Goal: Share content: Share content

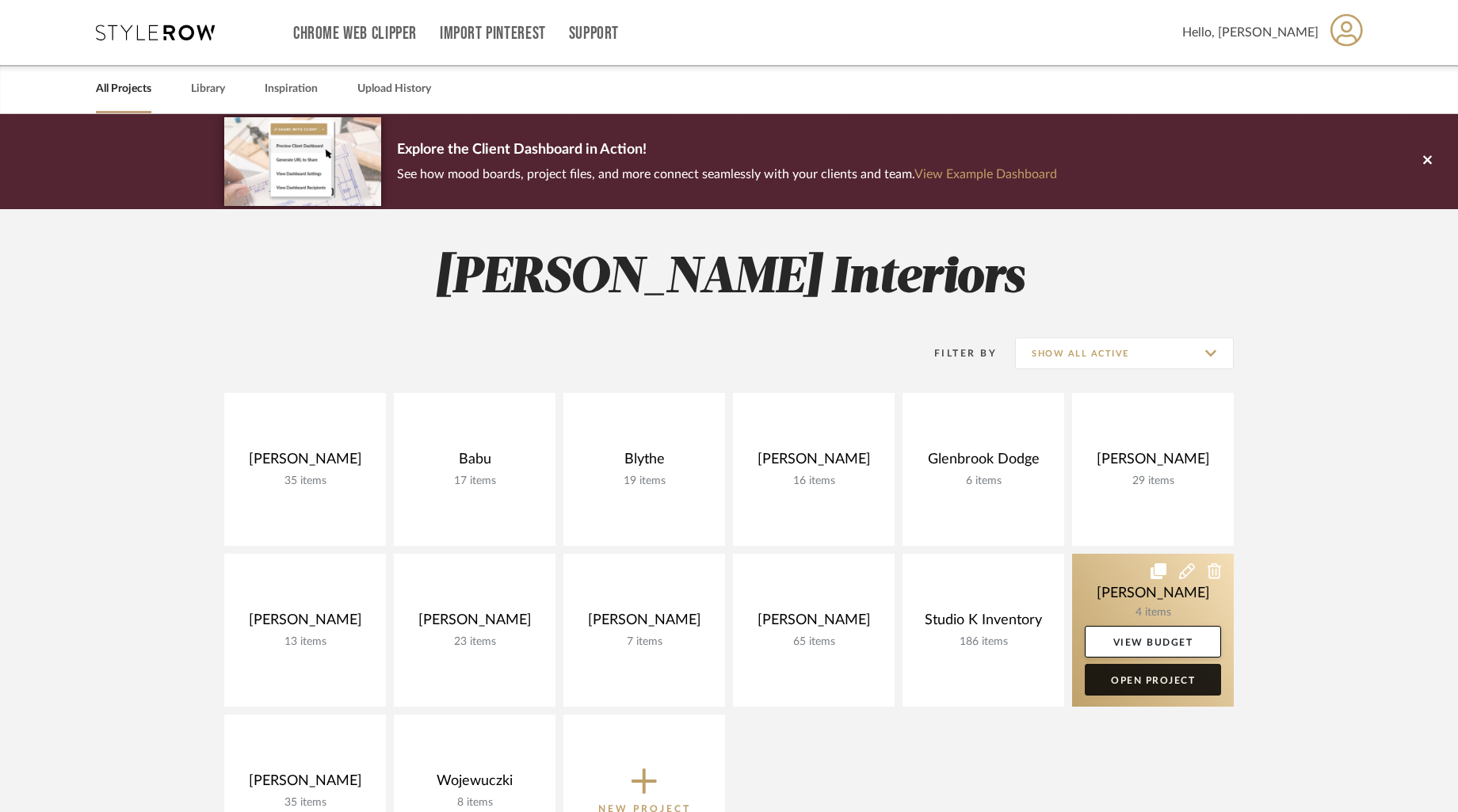
click at [1159, 676] on link "Open Project" at bounding box center [1154, 680] width 137 height 32
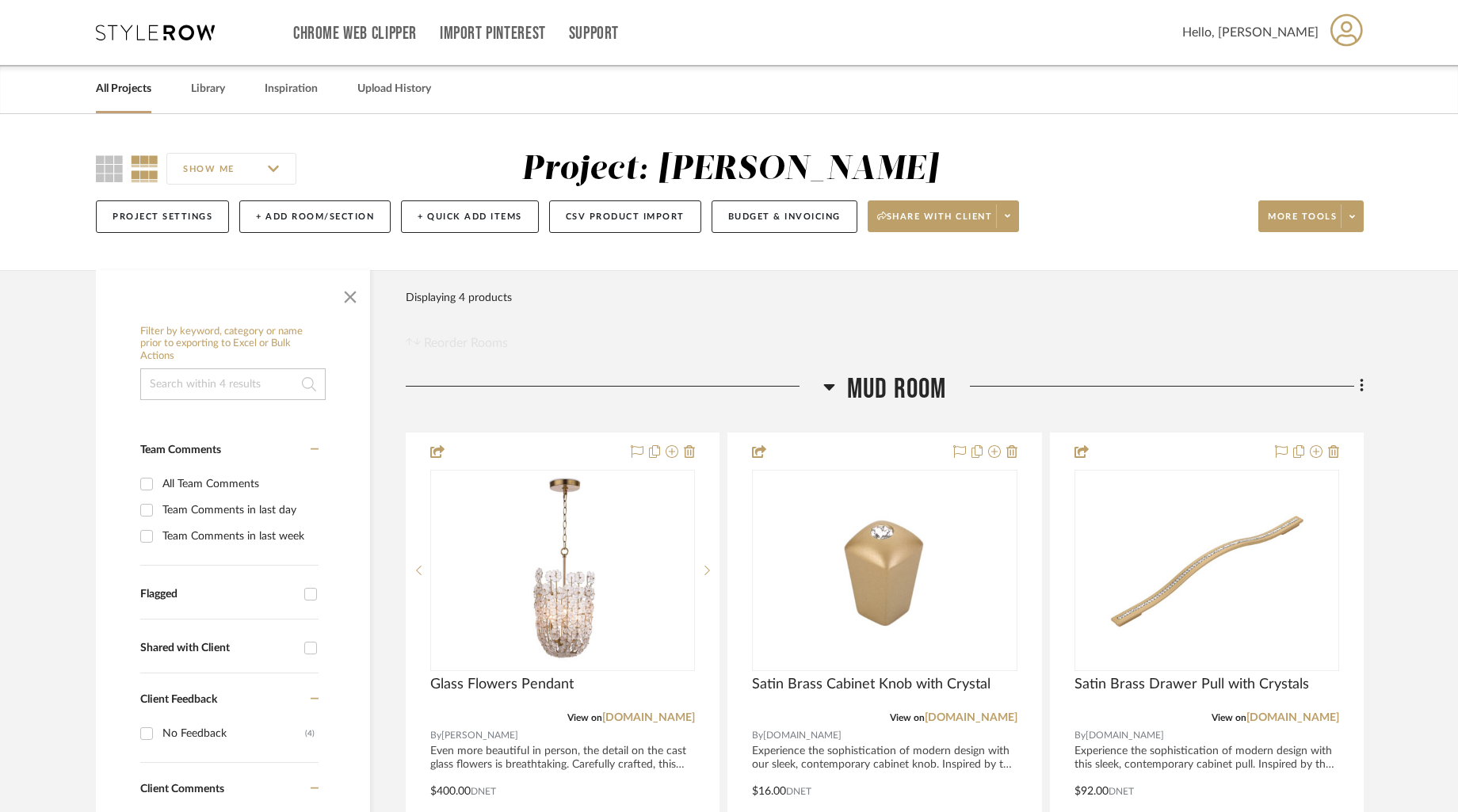
click at [130, 87] on link "All Projects" at bounding box center [123, 89] width 55 height 21
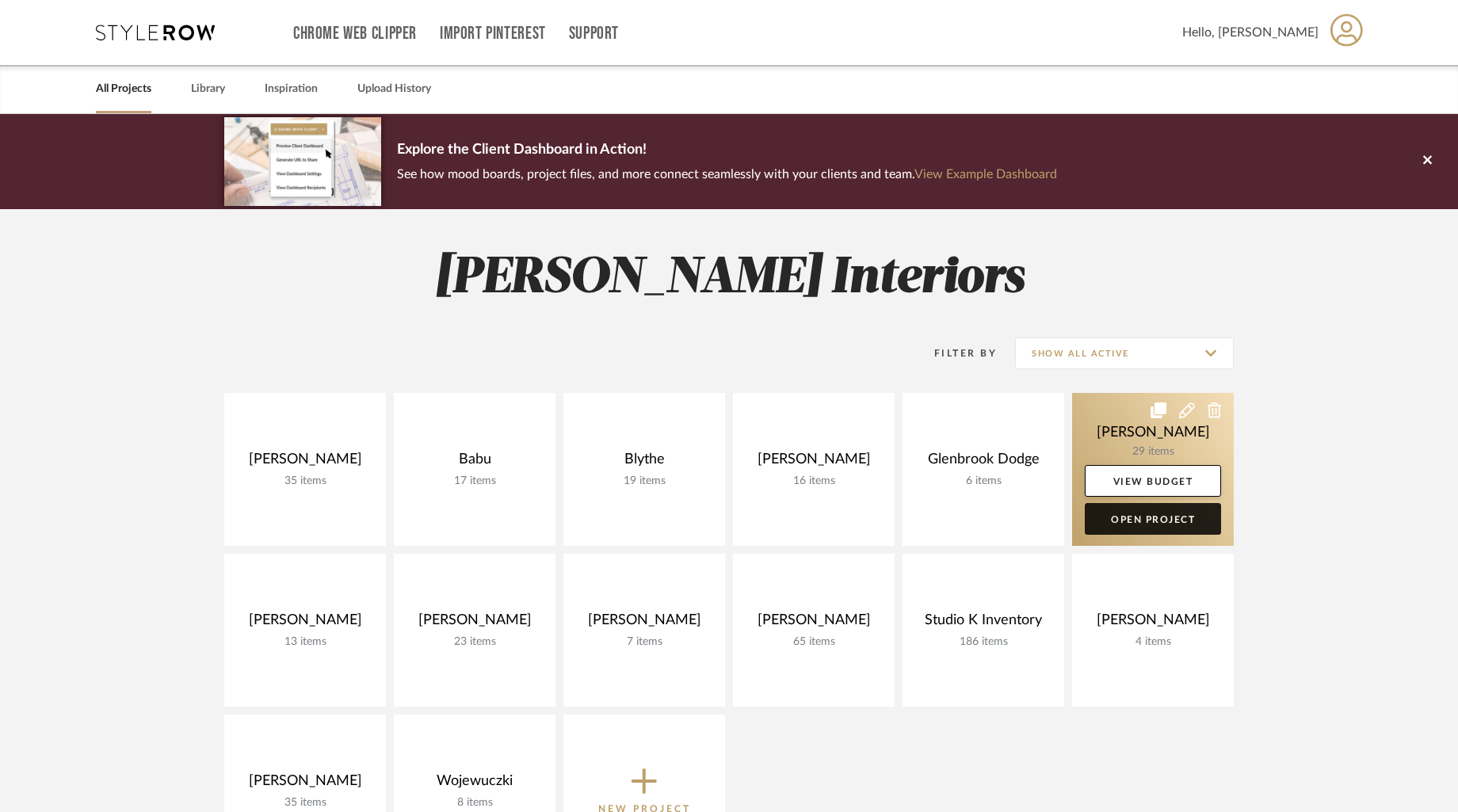
click at [1159, 519] on link "Open Project" at bounding box center [1154, 519] width 137 height 32
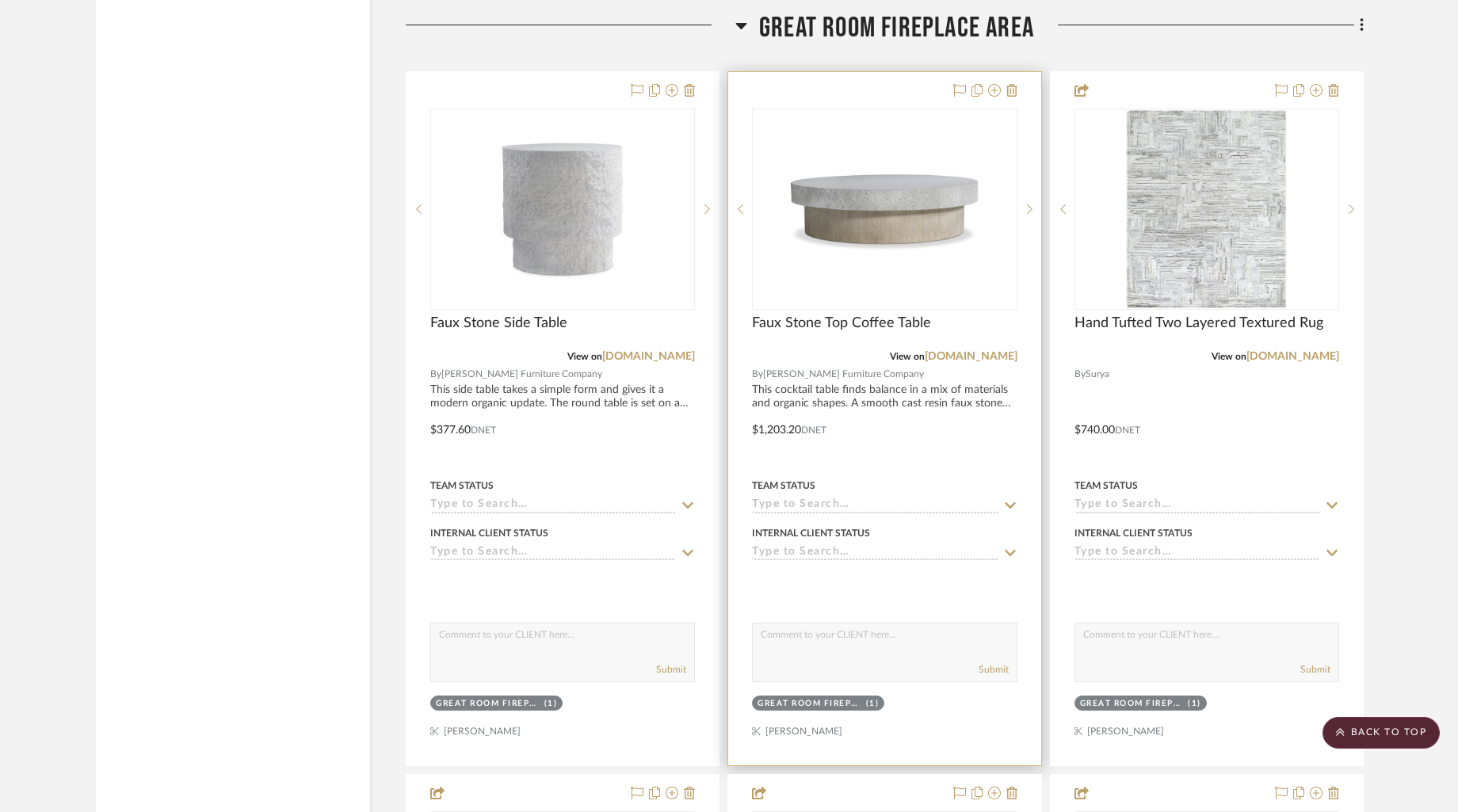
scroll to position [6471, 0]
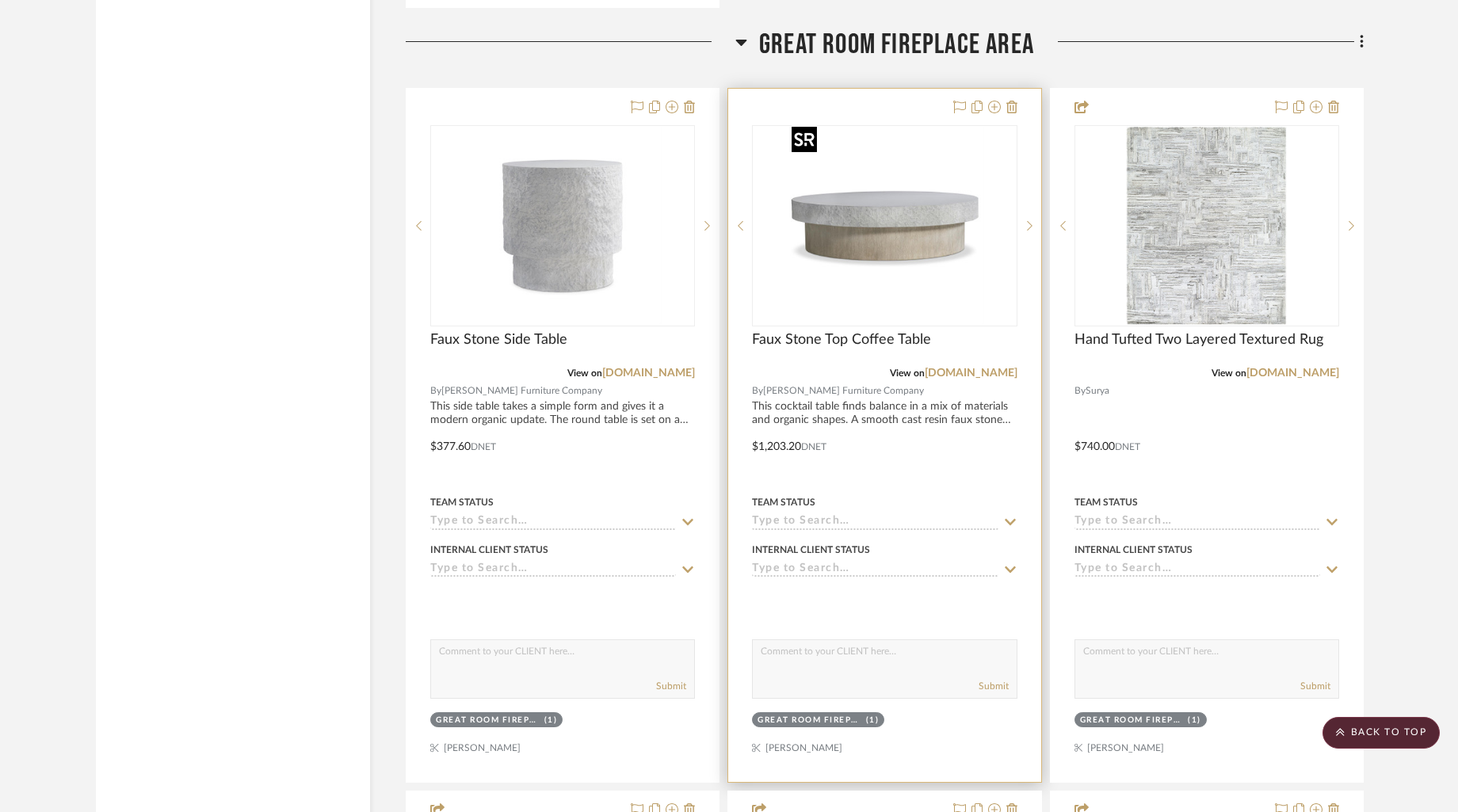
click at [912, 162] on img "0" at bounding box center [884, 225] width 198 height 198
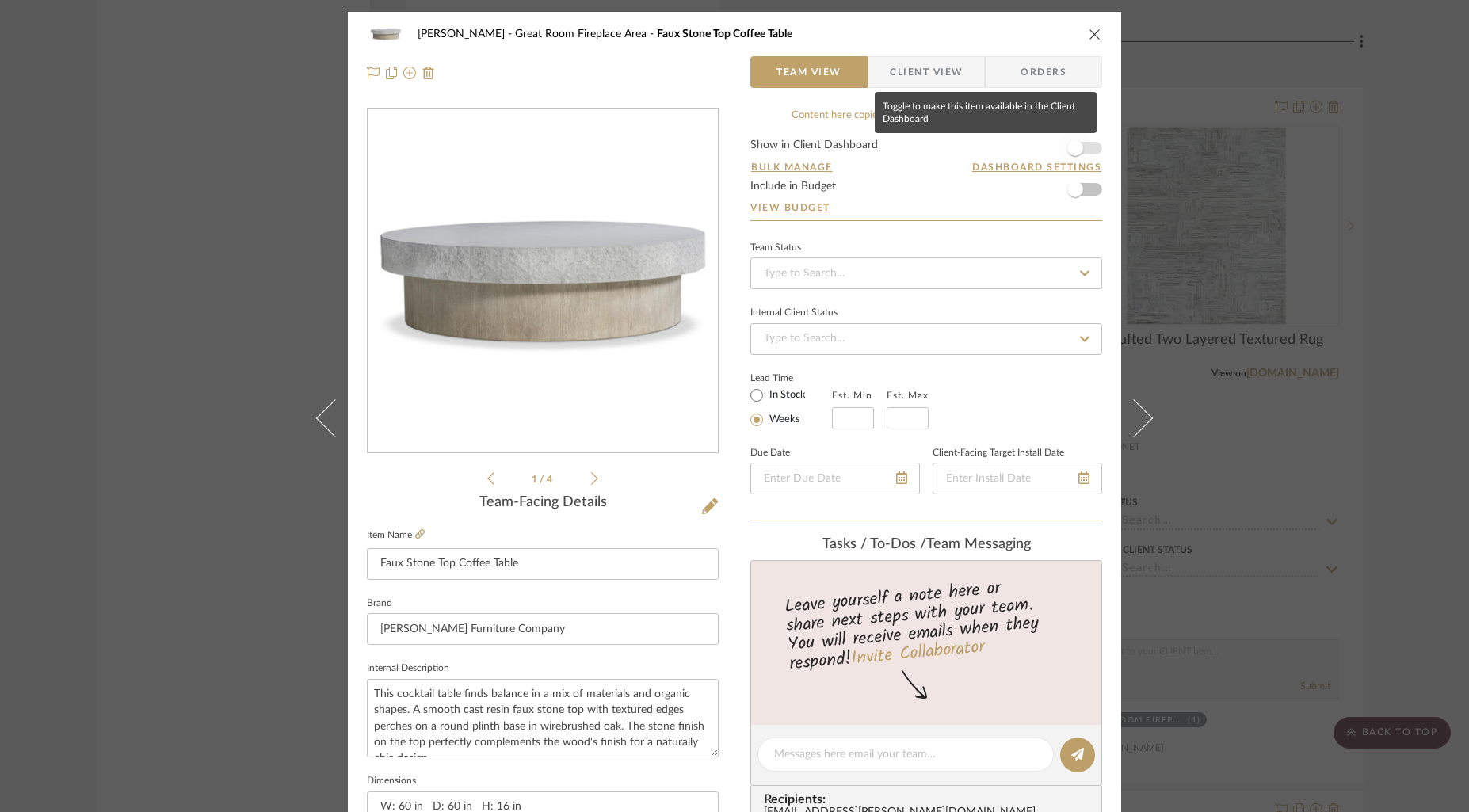
click at [1079, 149] on span "button" at bounding box center [1075, 148] width 35 height 35
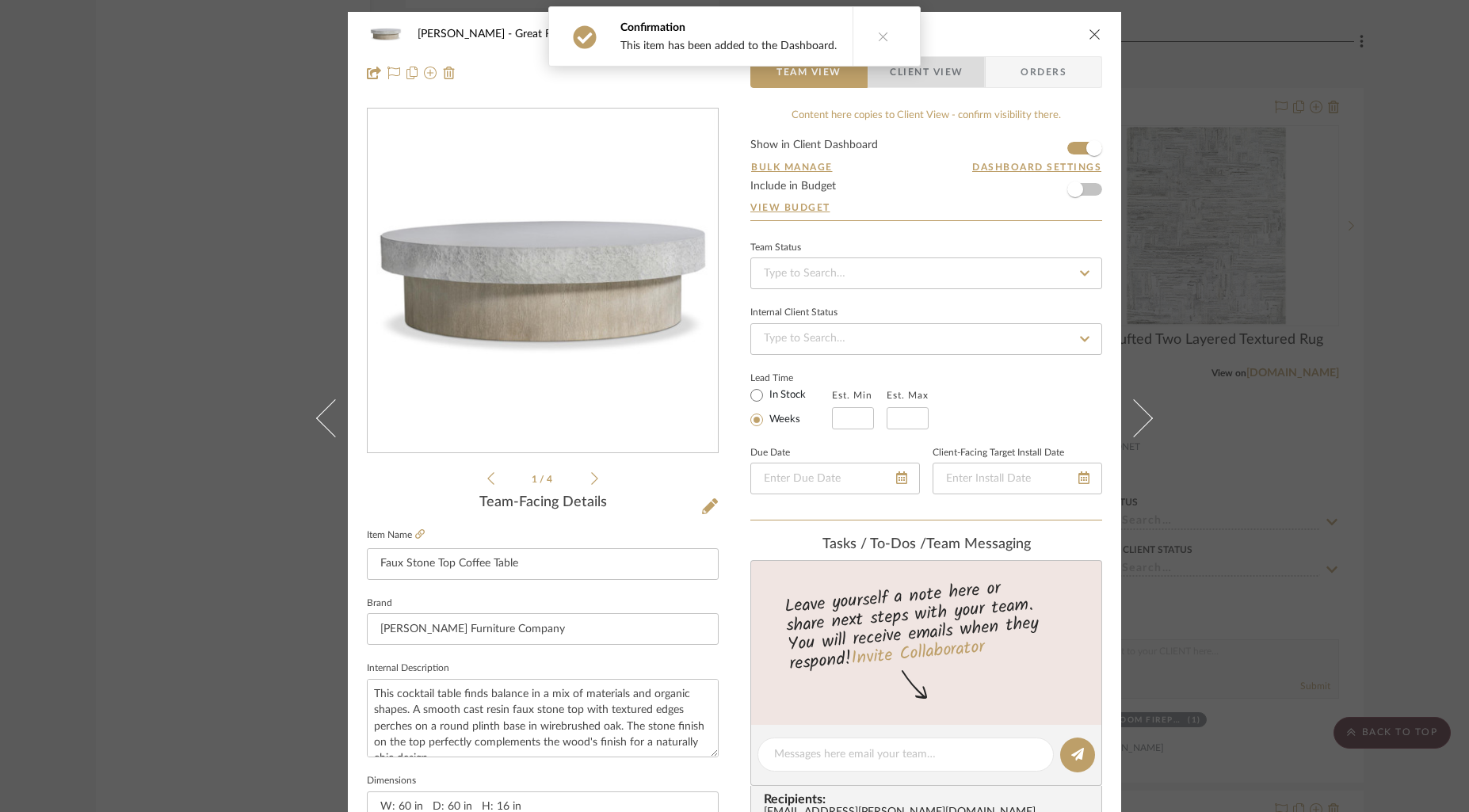
click at [939, 65] on span "Client View" at bounding box center [926, 72] width 73 height 32
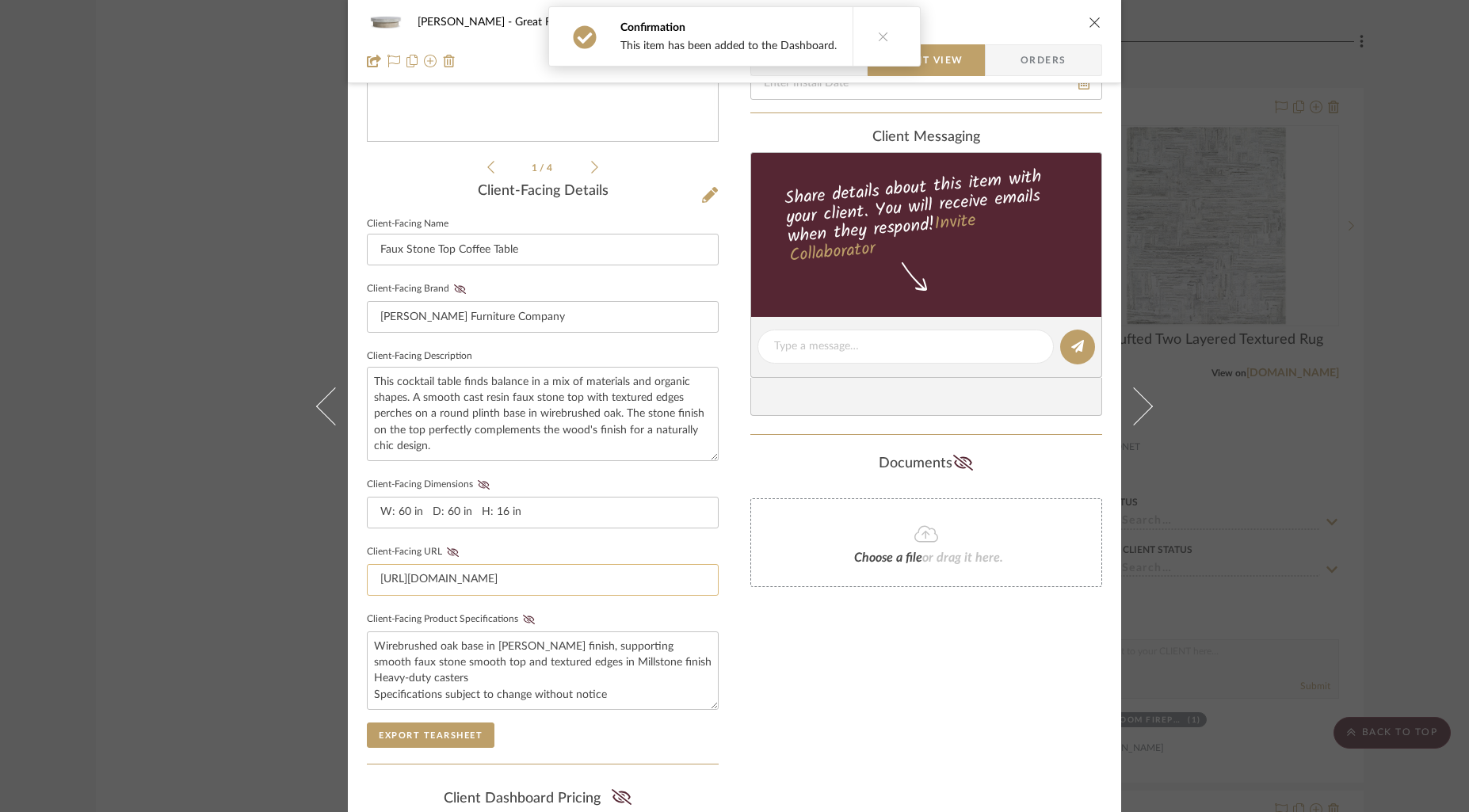
scroll to position [368, 0]
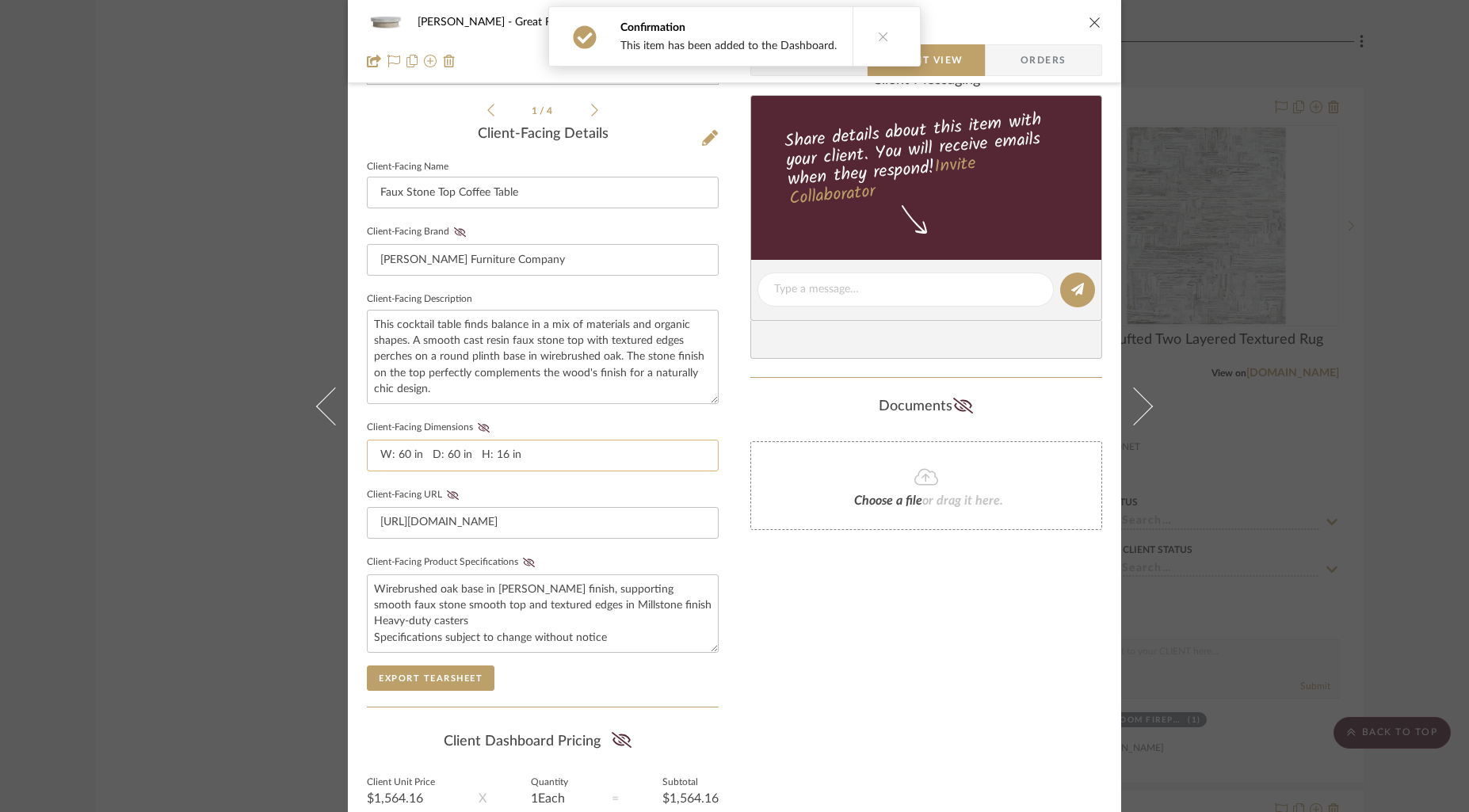
drag, startPoint x: 481, startPoint y: 427, endPoint x: 494, endPoint y: 449, distance: 25.6
click at [481, 427] on icon at bounding box center [483, 428] width 12 height 10
click at [523, 559] on icon at bounding box center [529, 563] width 12 height 10
drag, startPoint x: 523, startPoint y: 559, endPoint x: 580, endPoint y: 581, distance: 61.1
click at [524, 559] on icon at bounding box center [529, 562] width 11 height 7
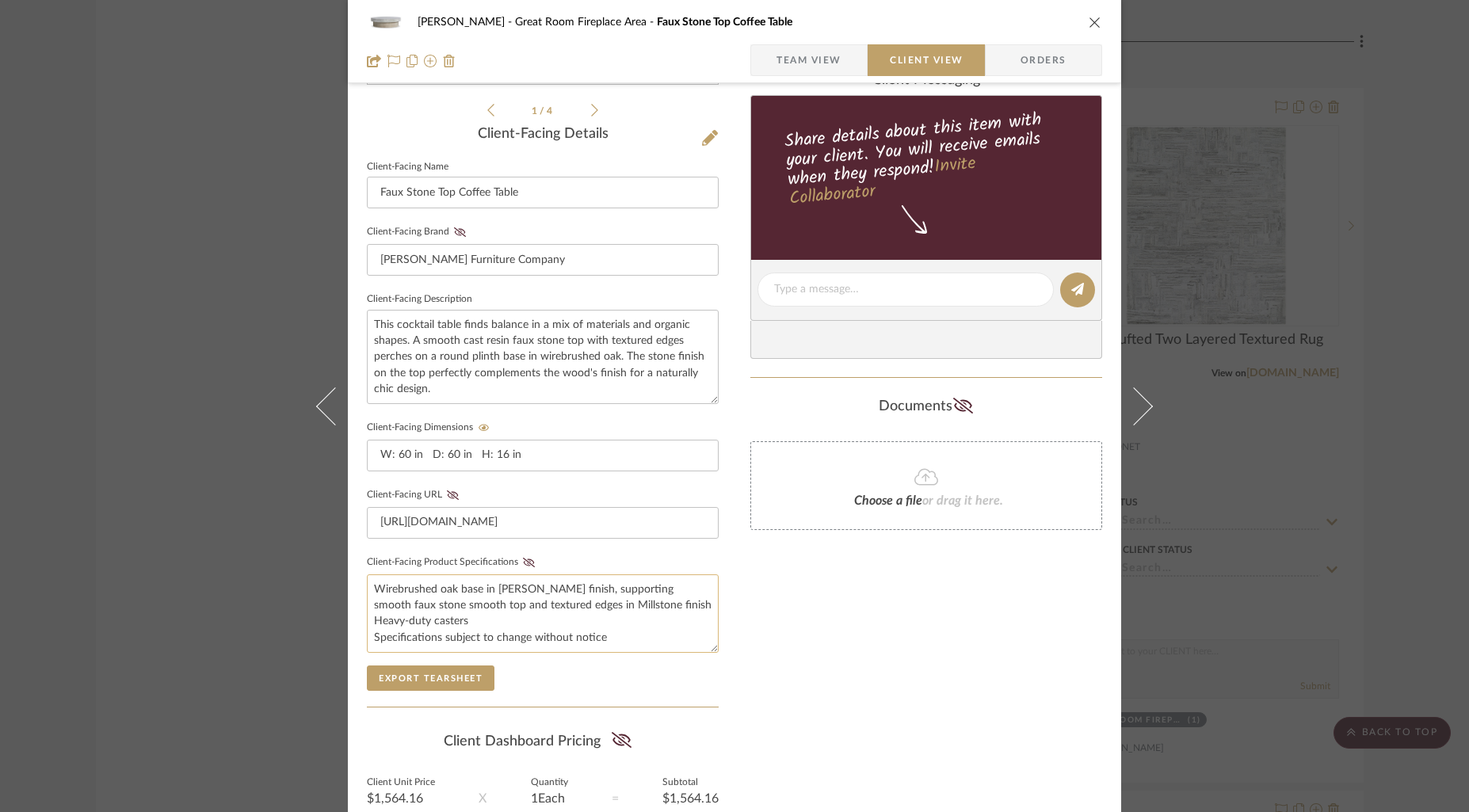
drag, startPoint x: 519, startPoint y: 559, endPoint x: 559, endPoint y: 574, distance: 42.7
click at [523, 559] on icon at bounding box center [529, 563] width 12 height 10
drag, startPoint x: 517, startPoint y: 556, endPoint x: 681, endPoint y: 579, distance: 165.6
click at [523, 558] on icon at bounding box center [529, 563] width 12 height 10
click at [783, 634] on div "Only content on this tab can share to Dashboard. Click eyeball icon to show or …" at bounding box center [926, 319] width 352 height 1160
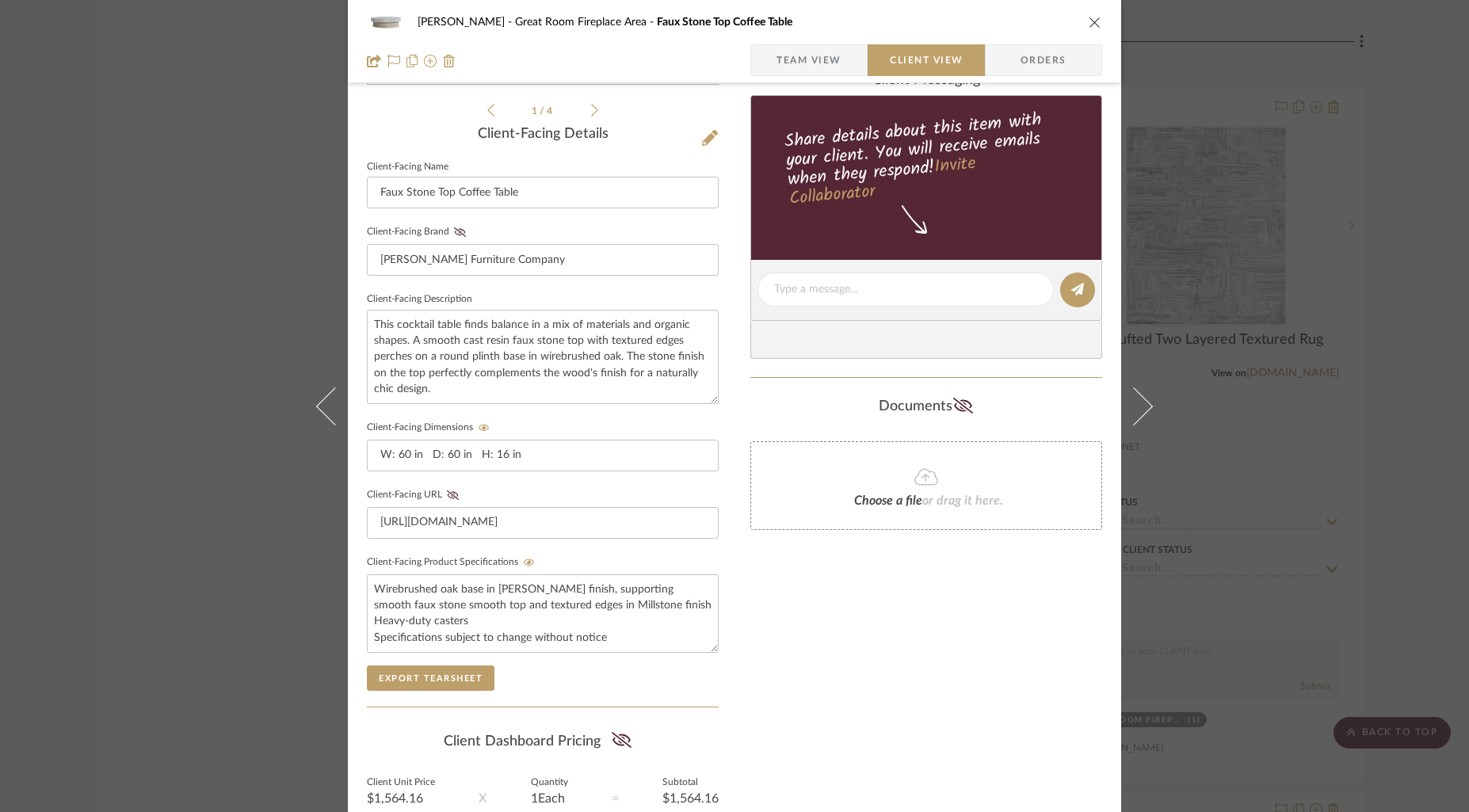
click at [1088, 18] on icon "close" at bounding box center [1094, 21] width 12 height 12
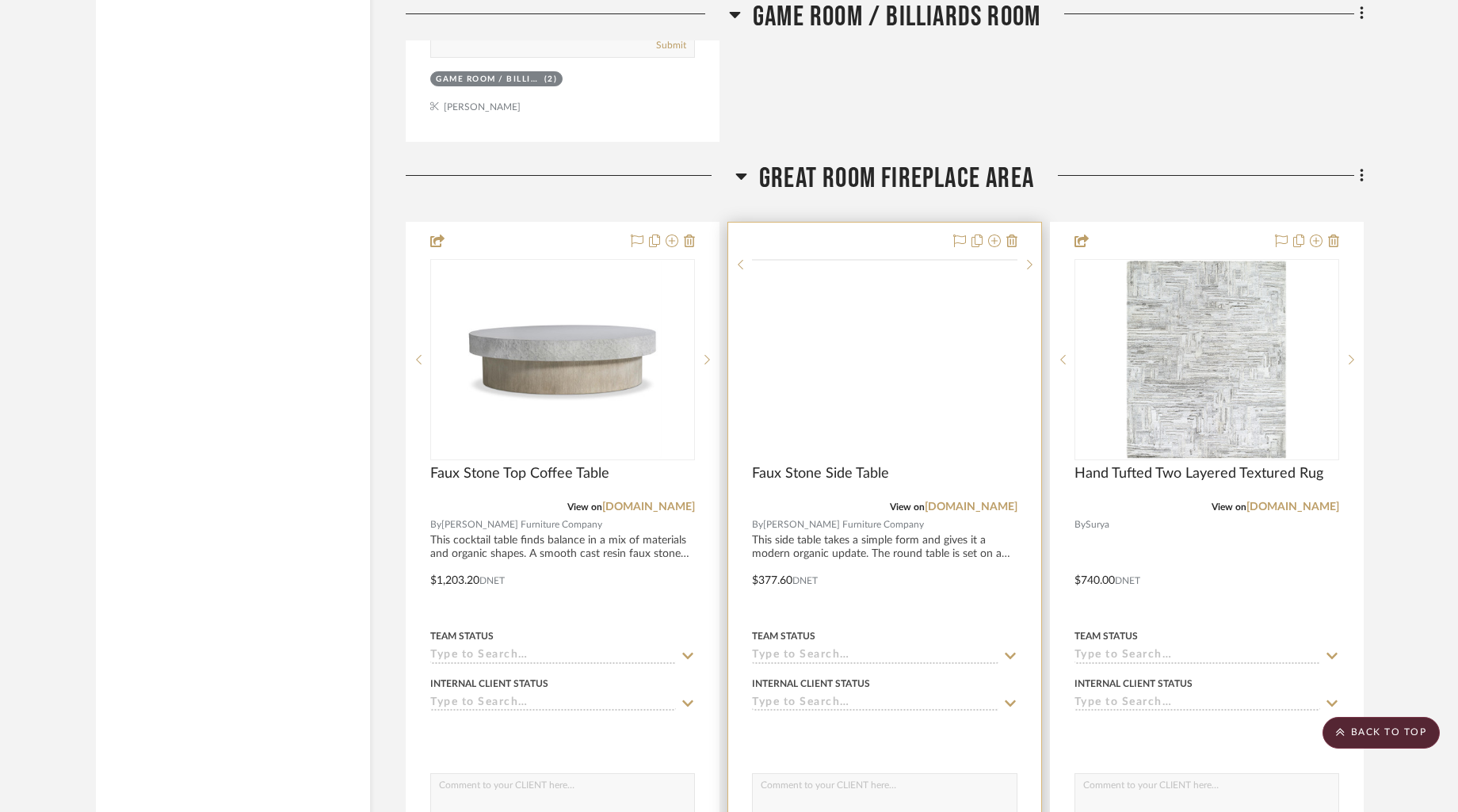
scroll to position [6332, 0]
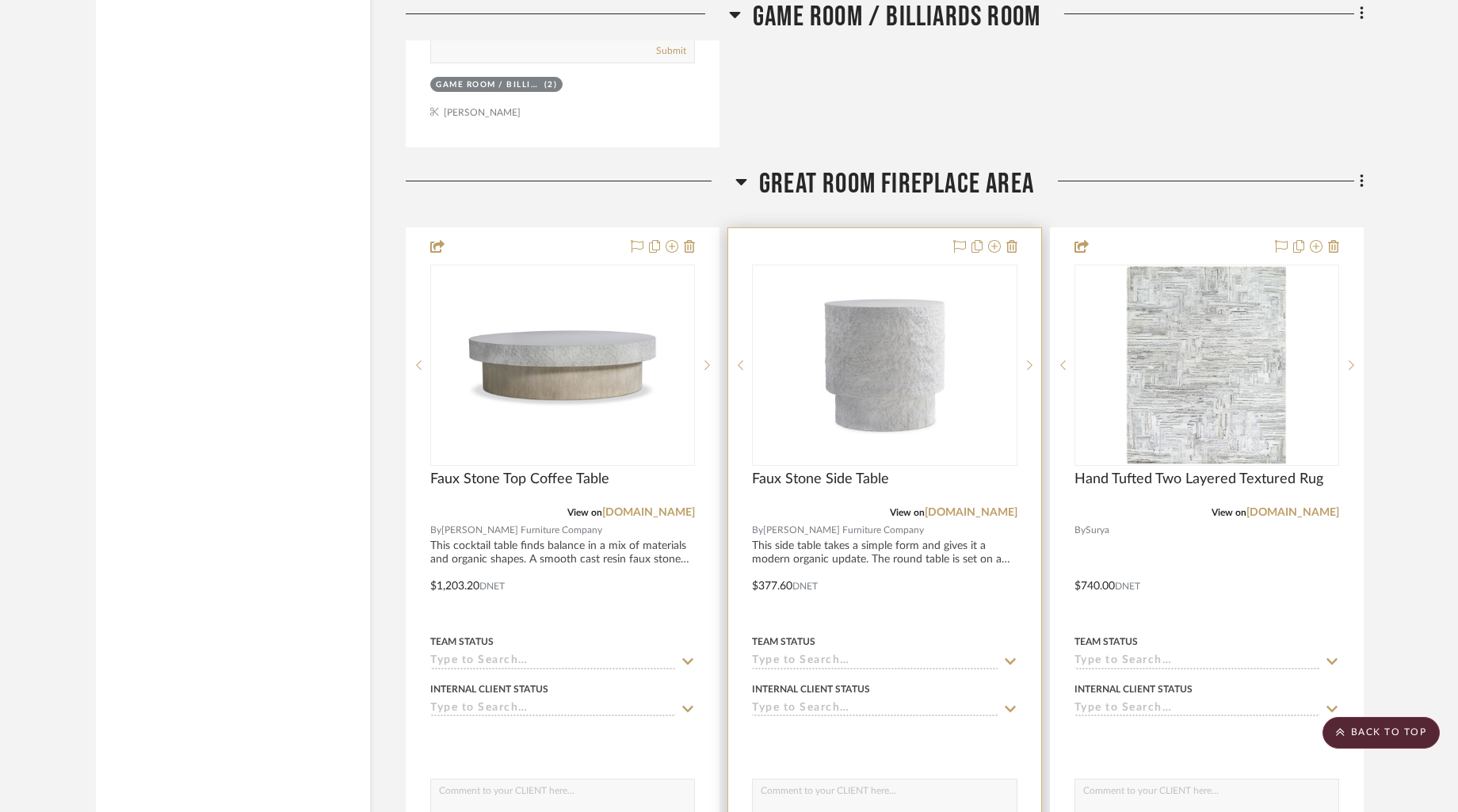
click at [910, 235] on div at bounding box center [885, 574] width 312 height 693
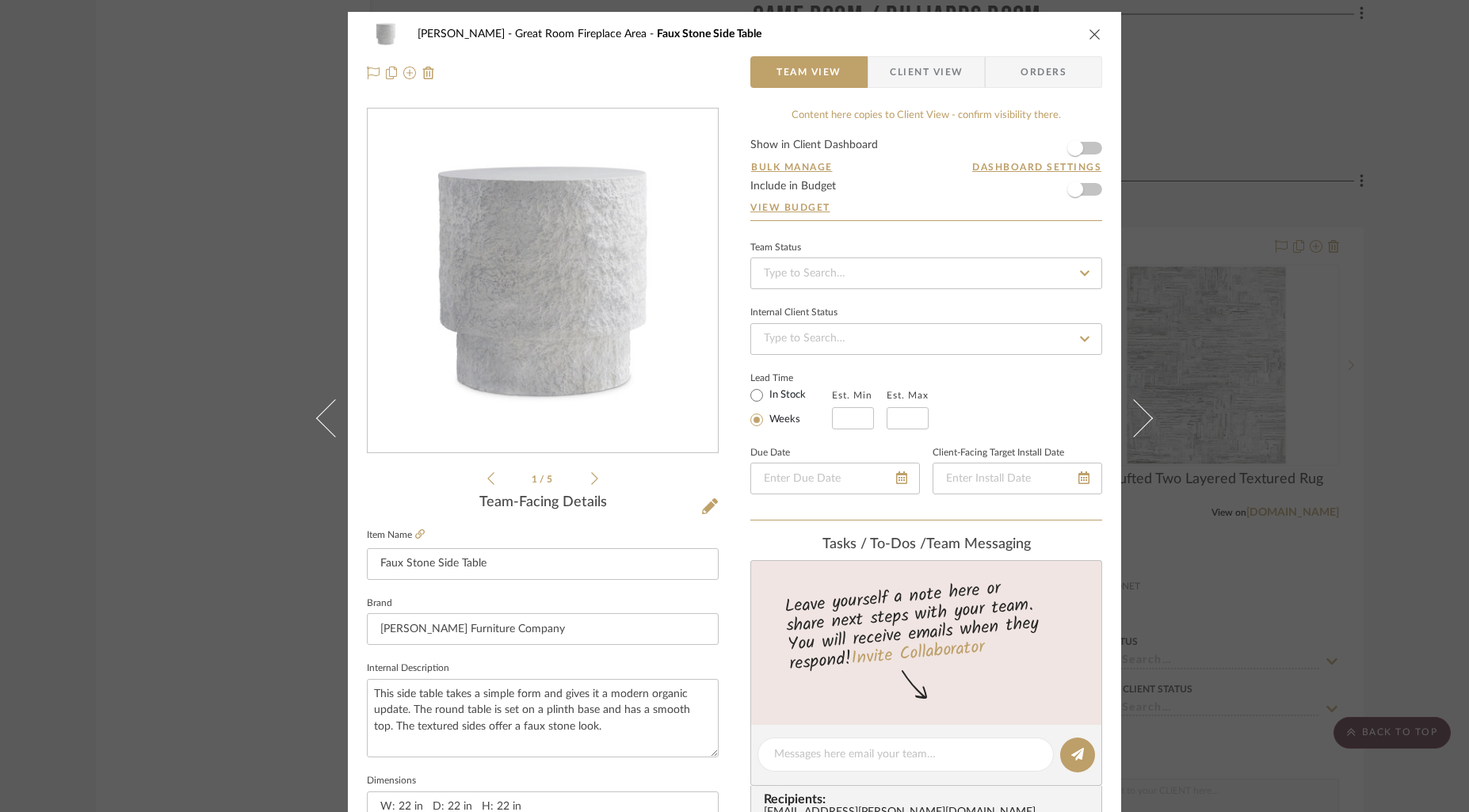
click at [1089, 150] on form "Show in Client Dashboard Bulk Manage Dashboard Settings Include in Budget View …" at bounding box center [926, 180] width 352 height 81
click at [1081, 150] on span "button" at bounding box center [1075, 148] width 35 height 35
click at [939, 80] on span "Client View" at bounding box center [926, 72] width 73 height 32
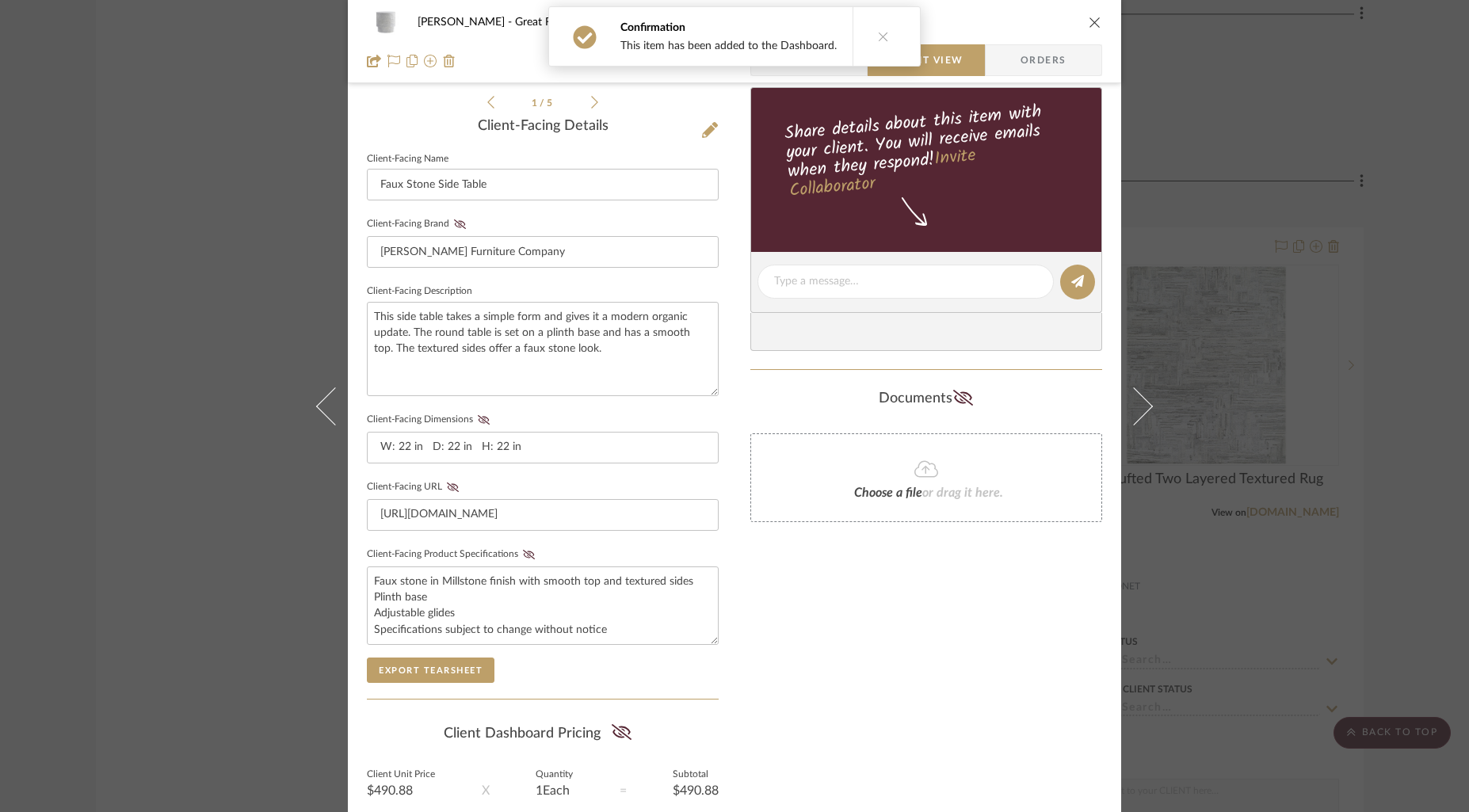
scroll to position [382, 0]
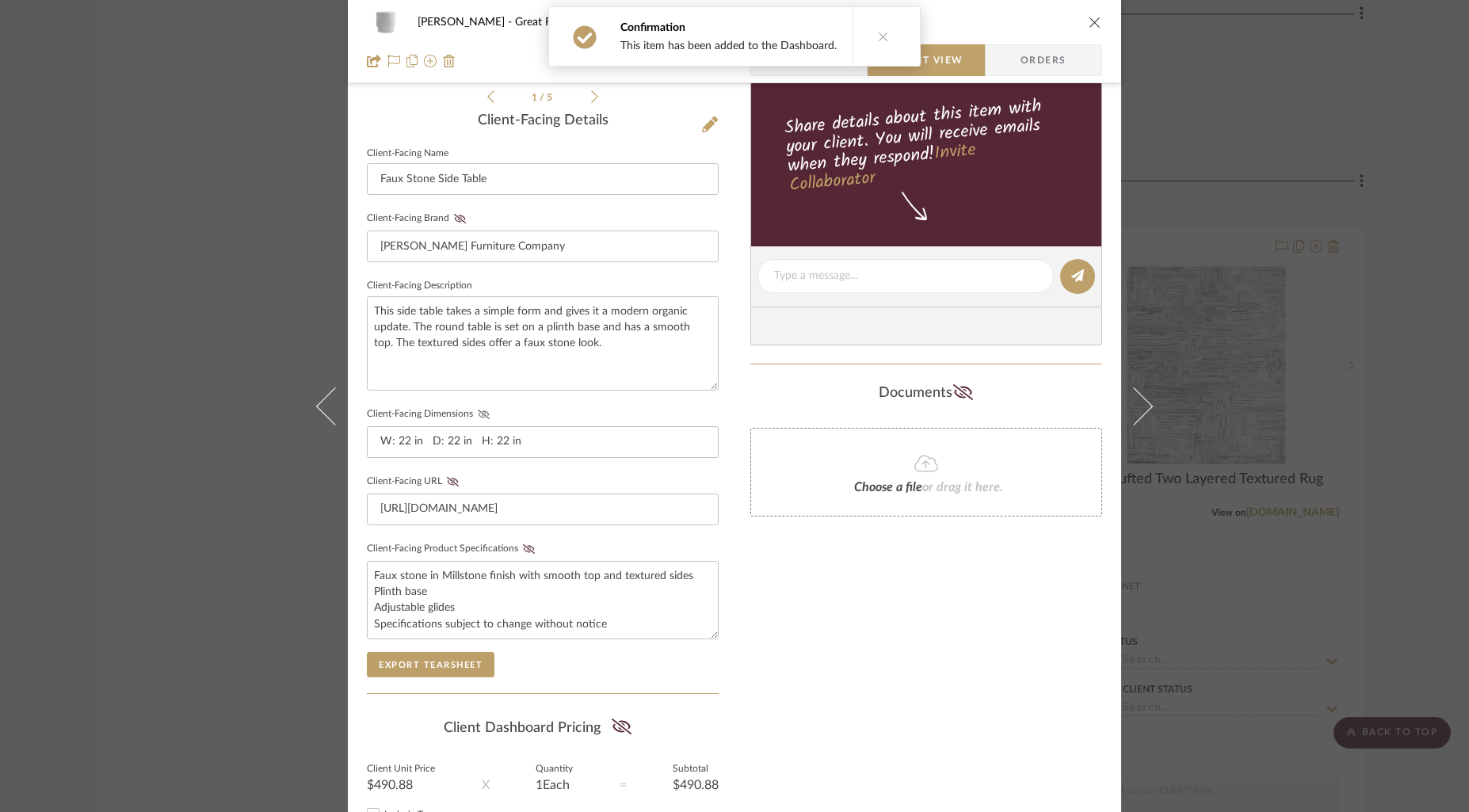
click at [478, 409] on icon at bounding box center [483, 414] width 12 height 10
click at [523, 544] on icon at bounding box center [529, 549] width 12 height 10
click at [523, 546] on icon at bounding box center [529, 549] width 12 height 10
click at [523, 547] on icon at bounding box center [529, 549] width 12 height 10
click at [523, 546] on icon at bounding box center [529, 549] width 12 height 10
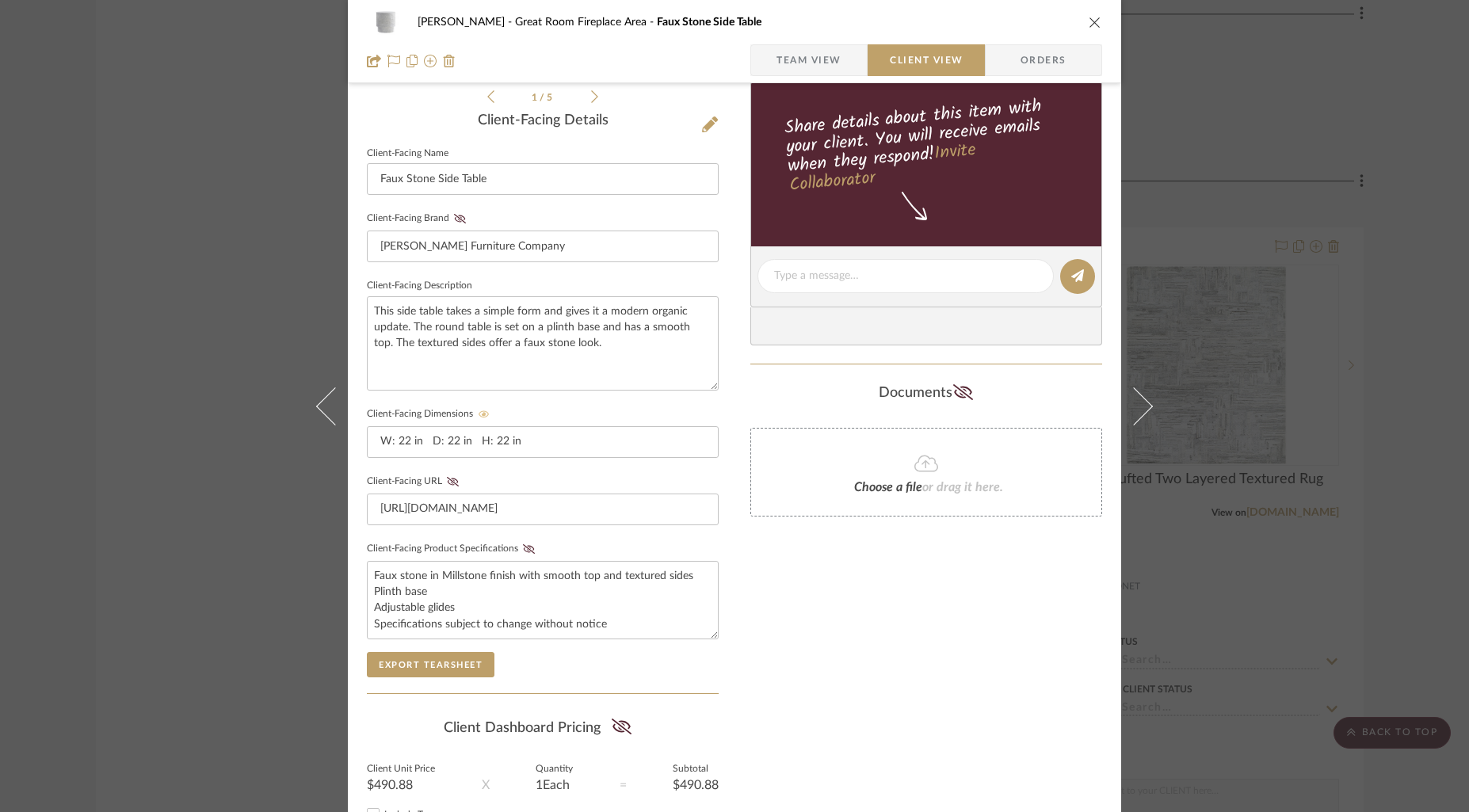
click at [801, 620] on div "Only content on this tab can share to Dashboard. Click eyeball icon to show or …" at bounding box center [926, 306] width 352 height 1160
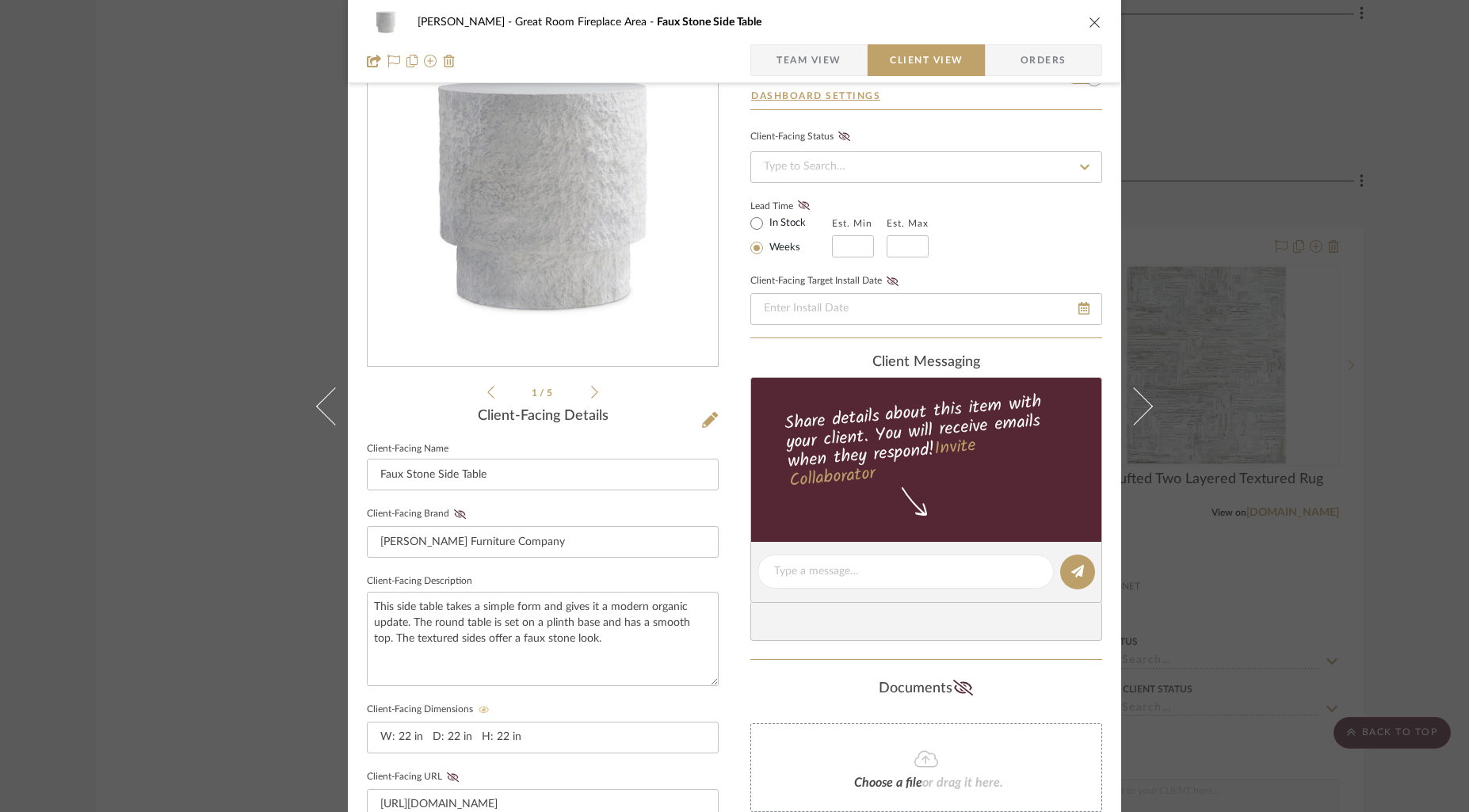
scroll to position [0, 0]
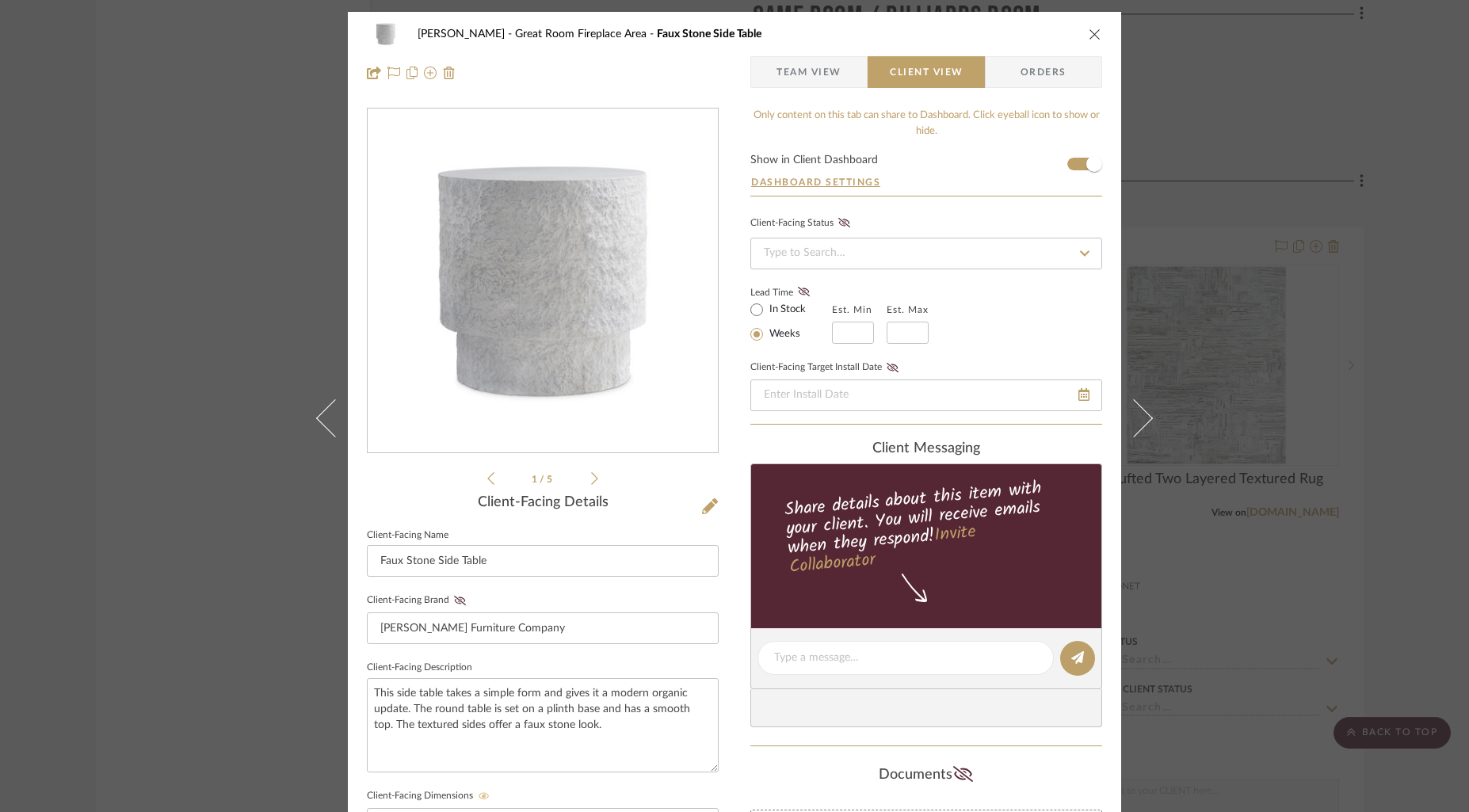
click at [1088, 39] on icon "close" at bounding box center [1094, 34] width 12 height 12
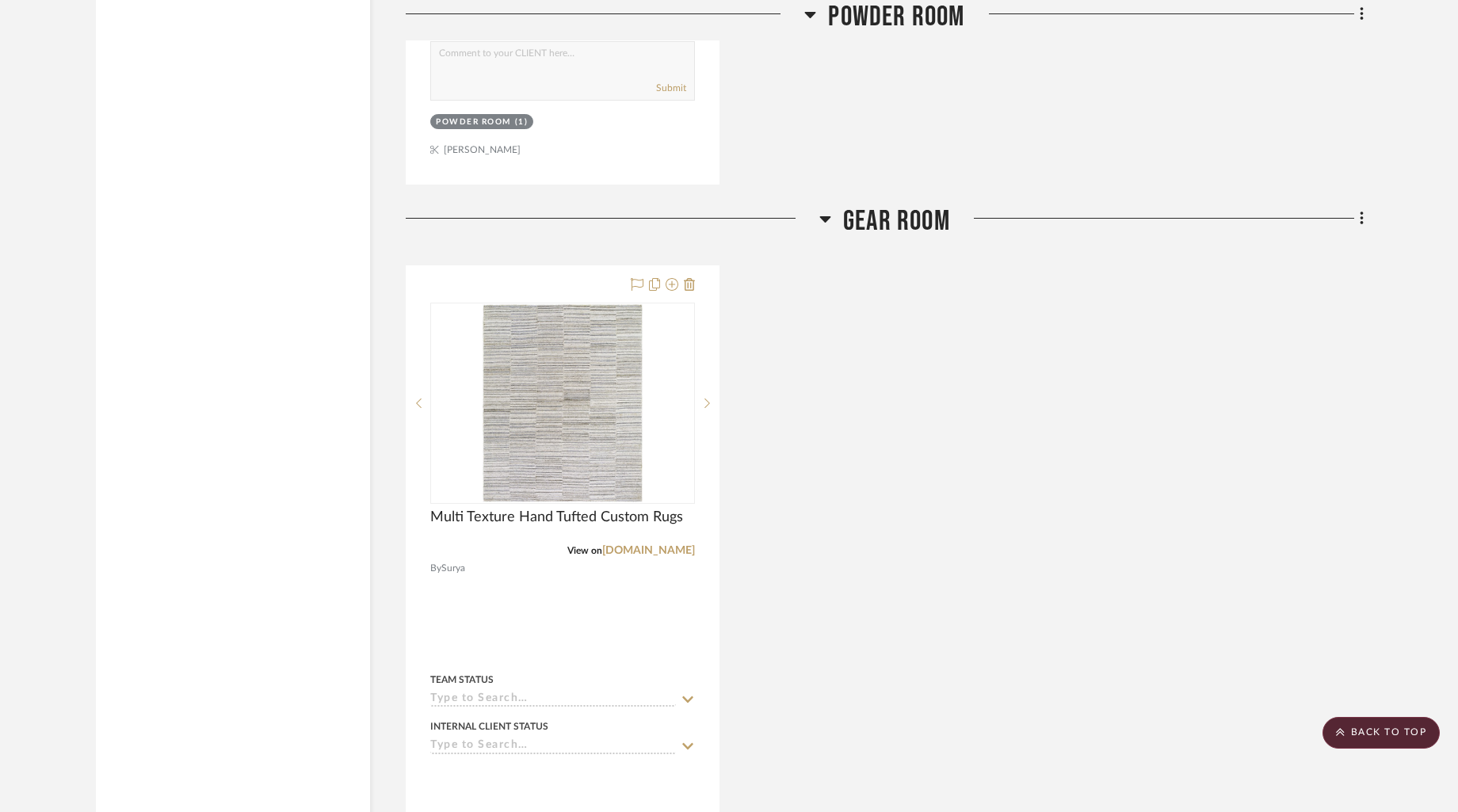
scroll to position [10125, 0]
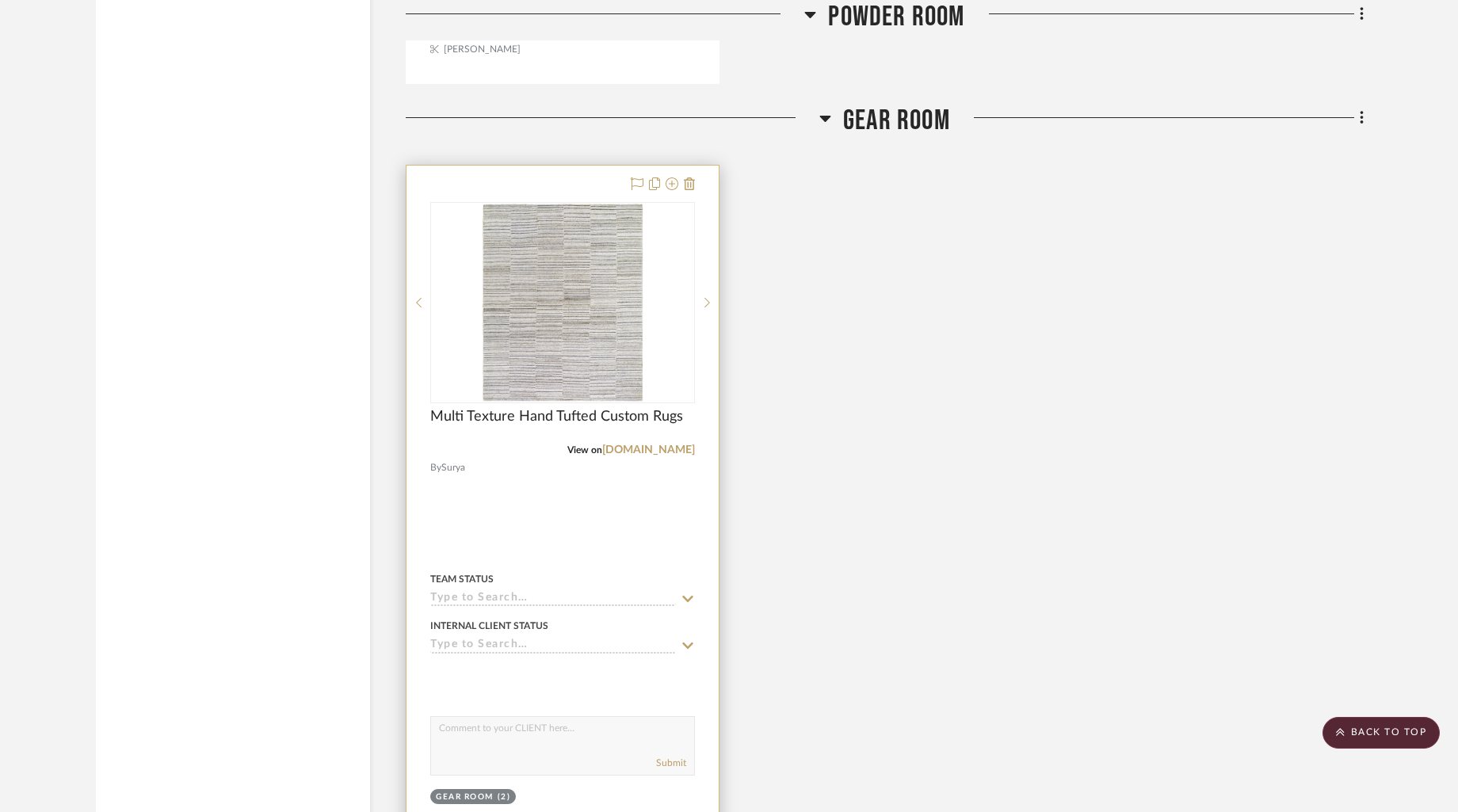
click at [569, 178] on div at bounding box center [562, 511] width 312 height 693
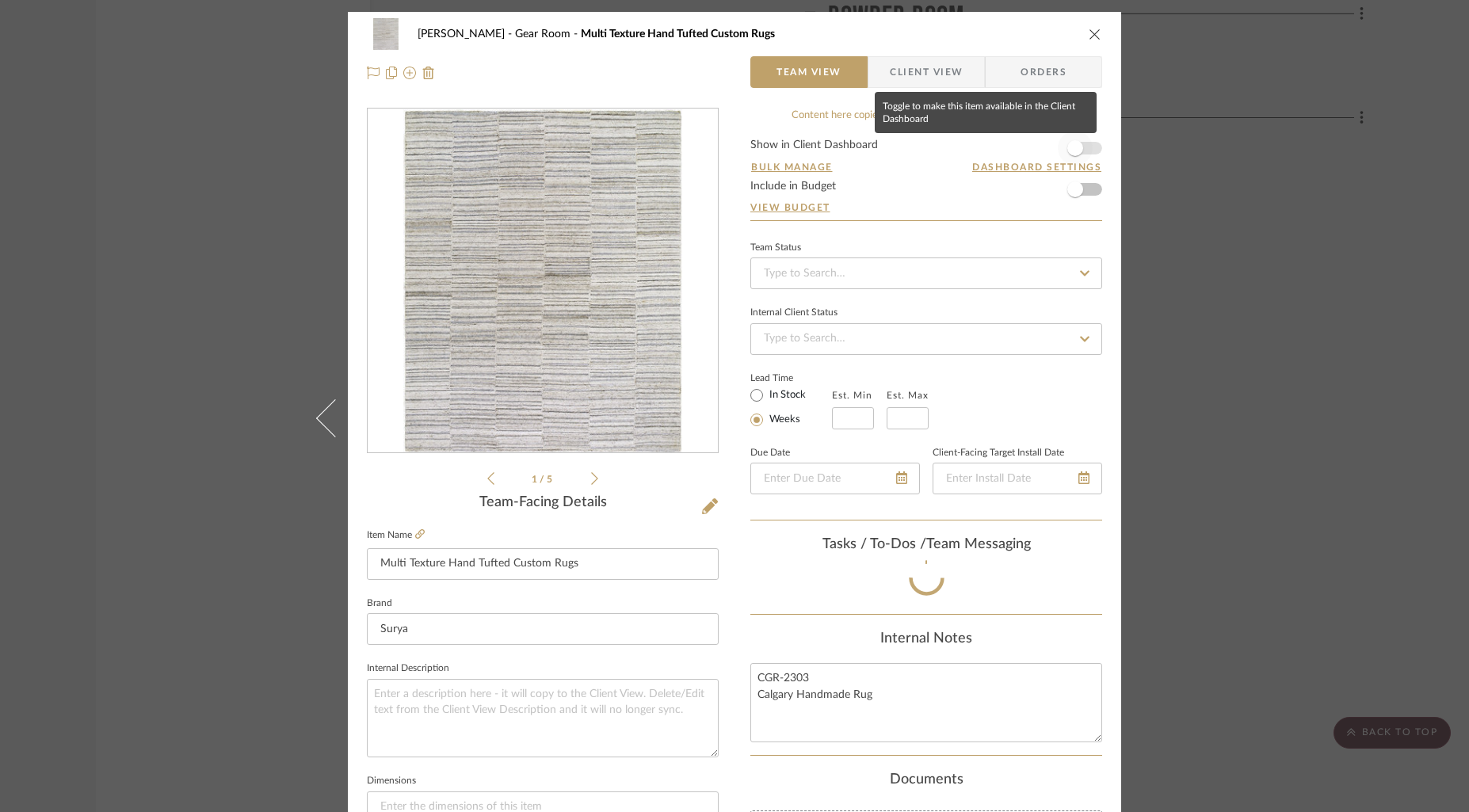
click at [1085, 150] on span "button" at bounding box center [1075, 148] width 35 height 35
click at [955, 72] on span "Client View" at bounding box center [926, 72] width 73 height 32
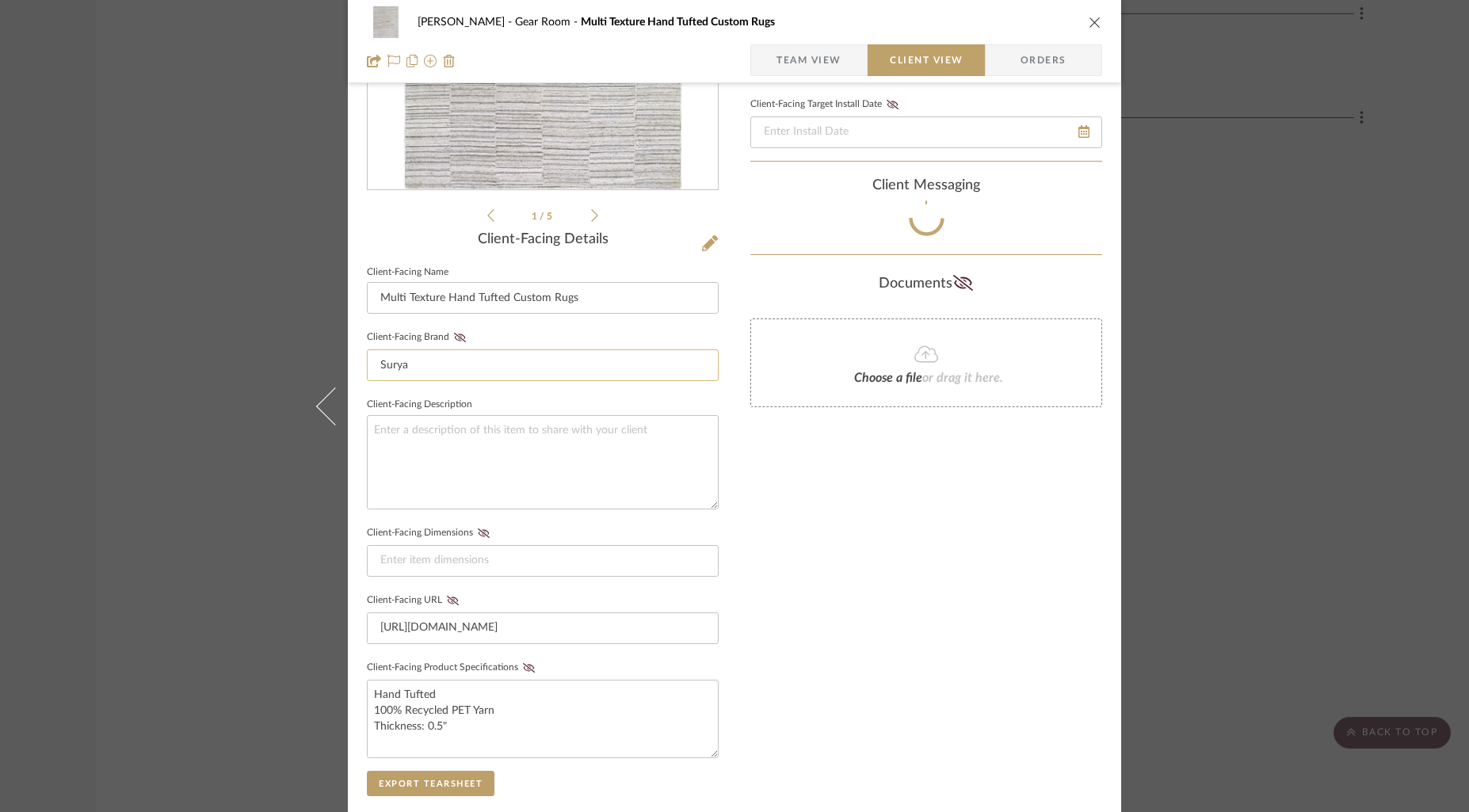
scroll to position [310, 0]
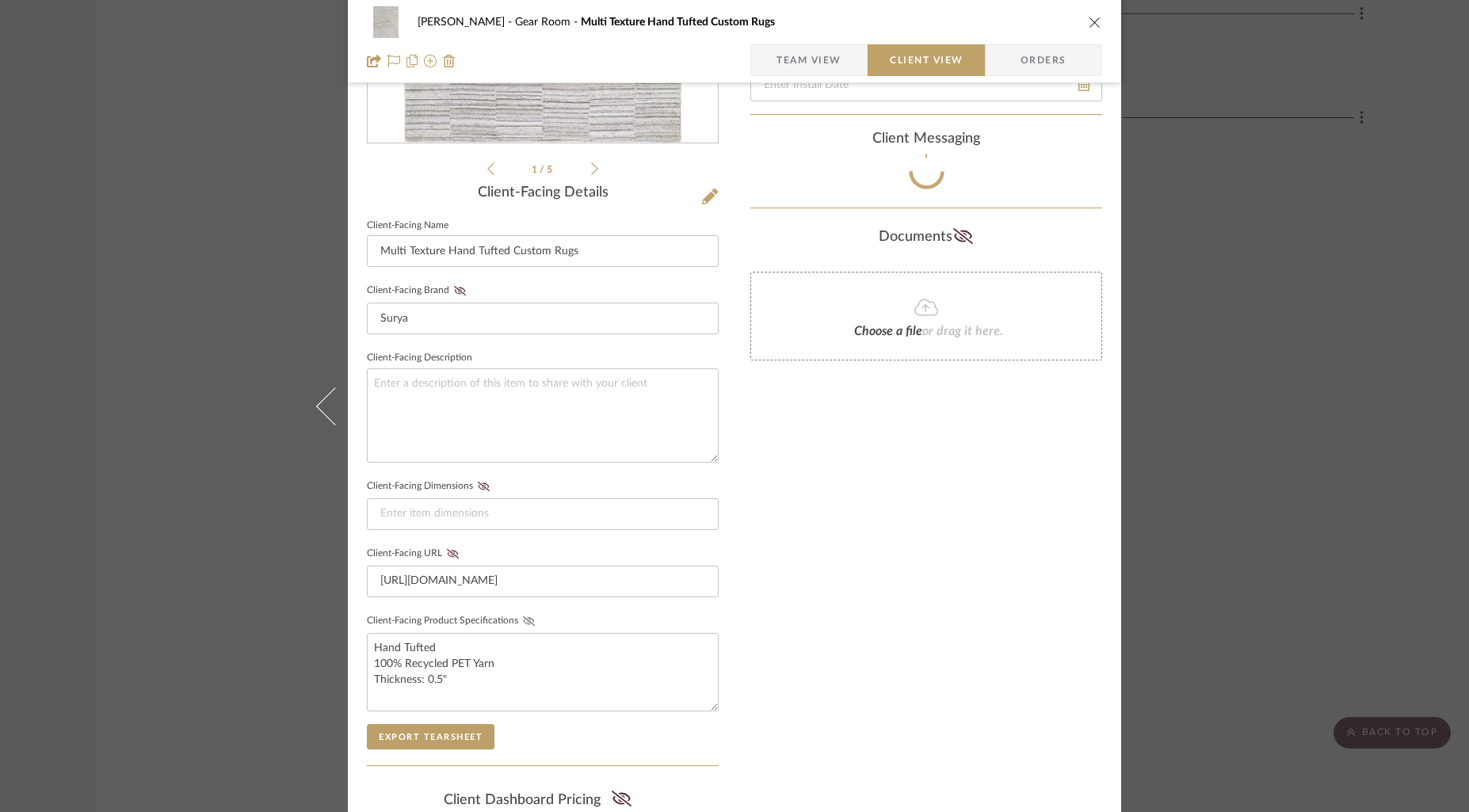
click at [523, 616] on icon at bounding box center [529, 621] width 12 height 10
click at [881, 624] on div "Only content on this tab can share to Dashboard. Click eyeball icon to show or …" at bounding box center [926, 377] width 352 height 1160
click at [1092, 20] on icon "close" at bounding box center [1094, 21] width 12 height 12
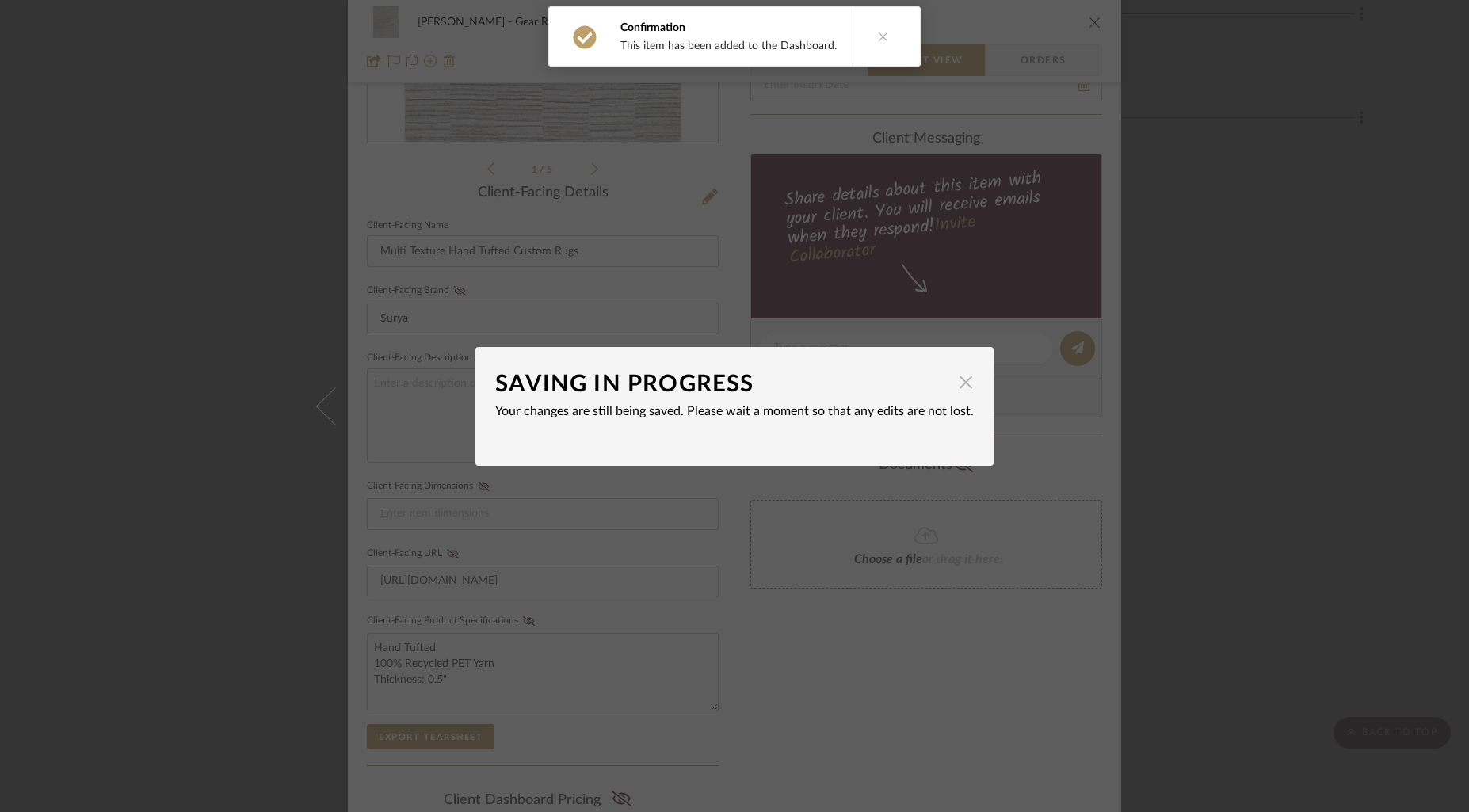
click at [957, 385] on span "button" at bounding box center [966, 382] width 32 height 32
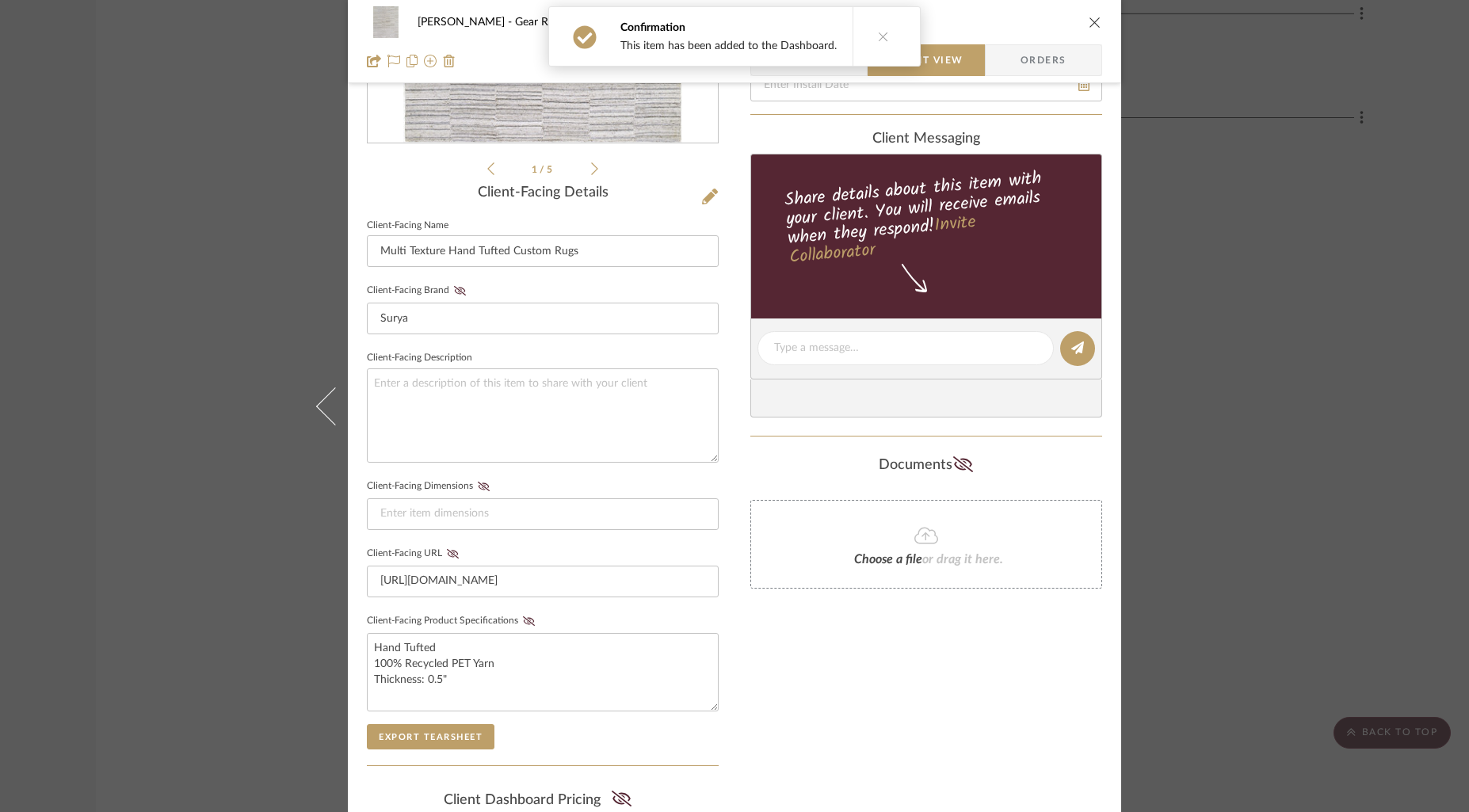
click at [886, 34] on button at bounding box center [883, 36] width 61 height 58
drag, startPoint x: 1257, startPoint y: 436, endPoint x: 1208, endPoint y: 261, distance: 181.7
click at [1257, 436] on div "[PERSON_NAME] Gear Room Multi Texture Hand Tufted Custom Rugs Team View Client …" at bounding box center [734, 406] width 1469 height 812
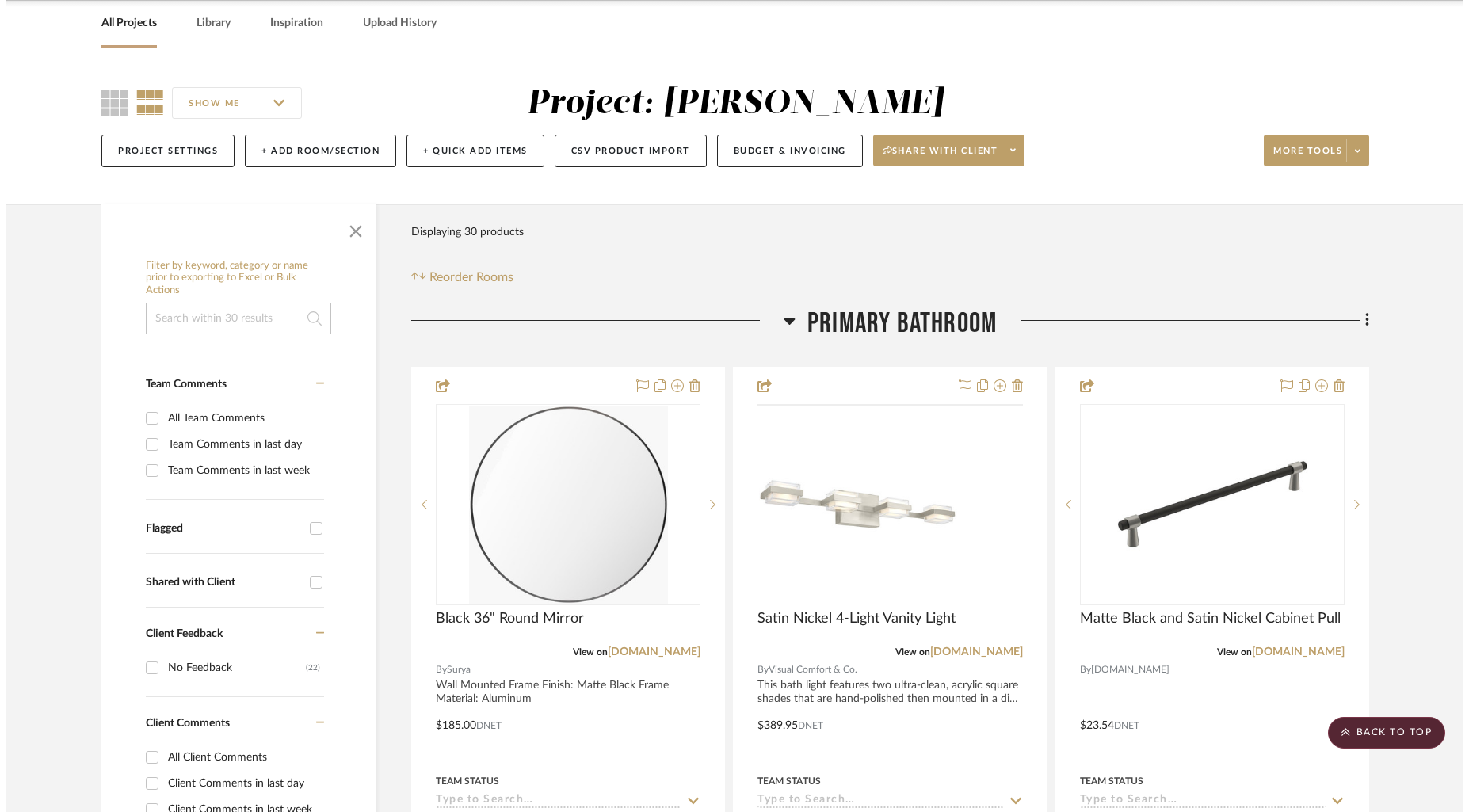
scroll to position [0, 0]
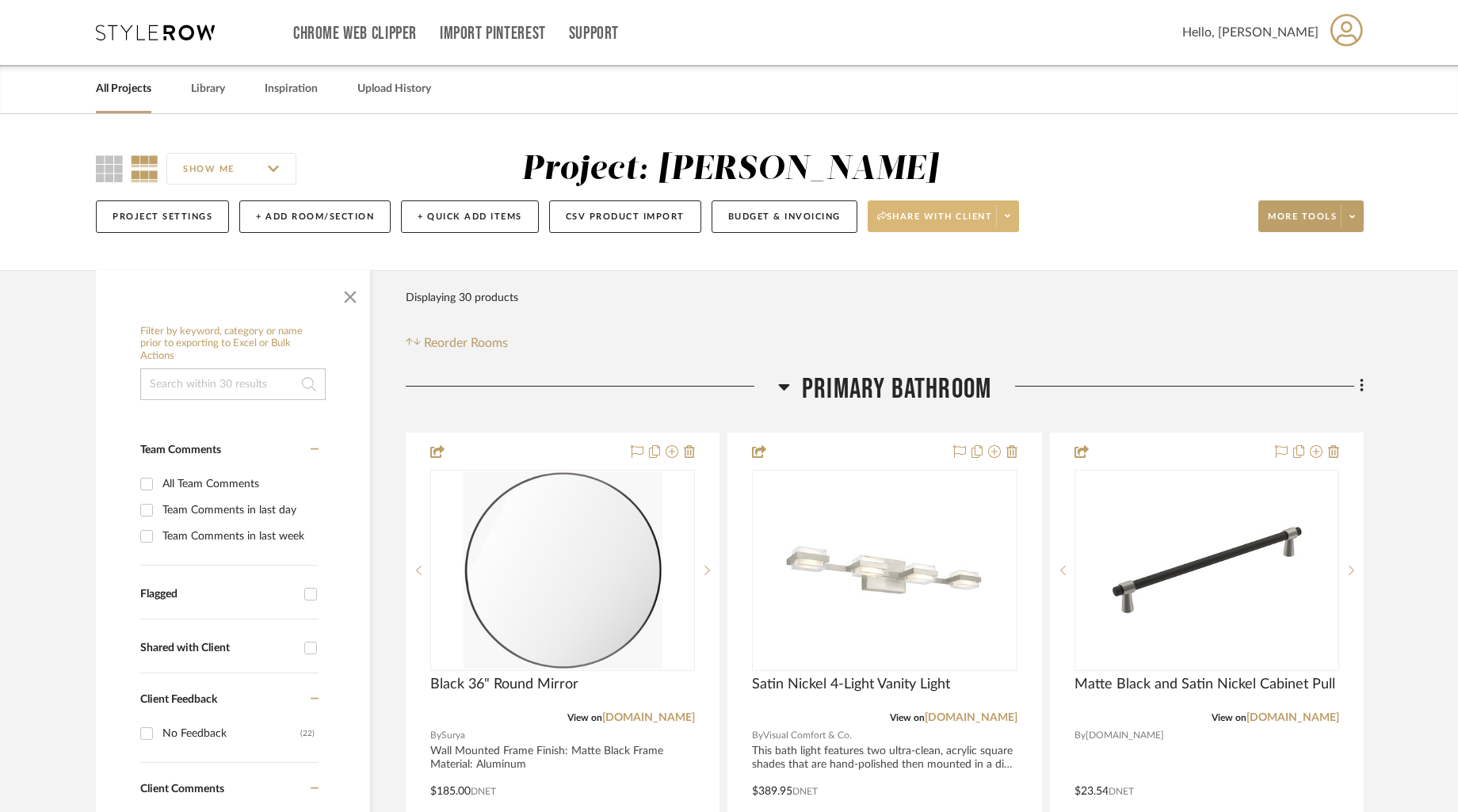
click at [1017, 208] on span at bounding box center [1007, 216] width 22 height 24
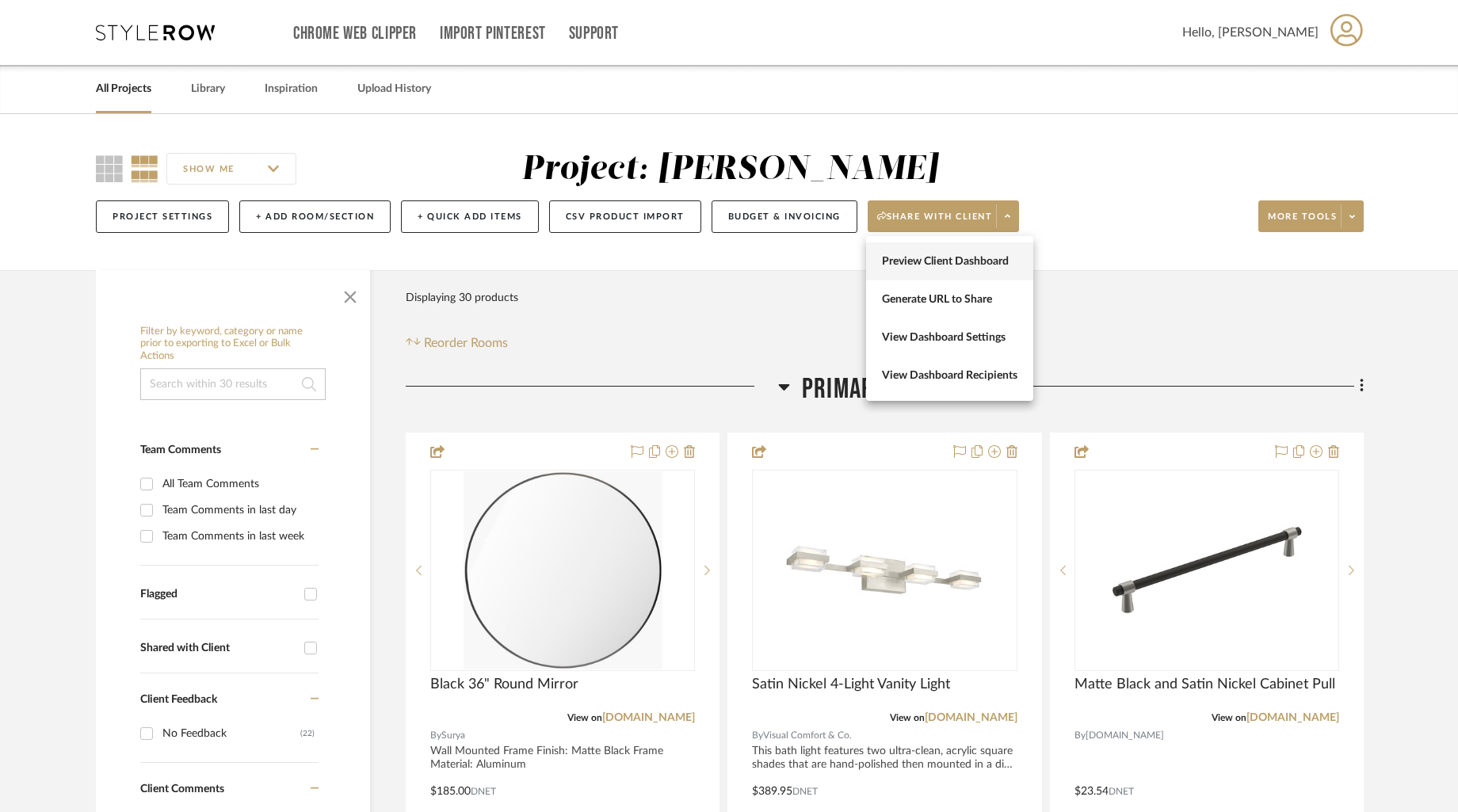
click at [979, 257] on span "Preview Client Dashboard" at bounding box center [950, 261] width 136 height 13
click at [475, 339] on span "Reorder Rooms" at bounding box center [466, 343] width 84 height 19
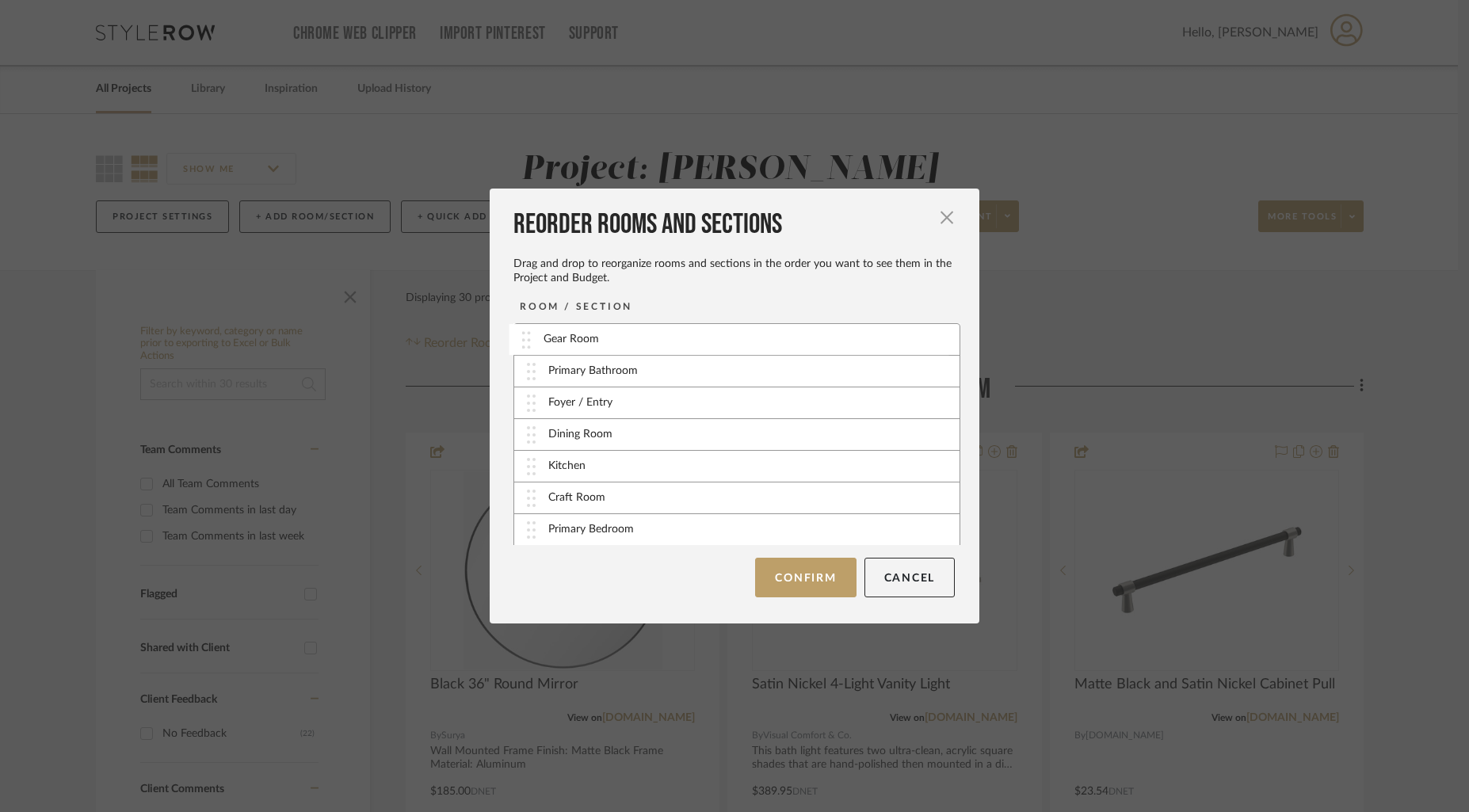
drag, startPoint x: 579, startPoint y: 529, endPoint x: 581, endPoint y: 339, distance: 190.0
drag, startPoint x: 636, startPoint y: 468, endPoint x: 636, endPoint y: 371, distance: 97.0
click at [821, 571] on button "Confirm" at bounding box center [806, 578] width 100 height 39
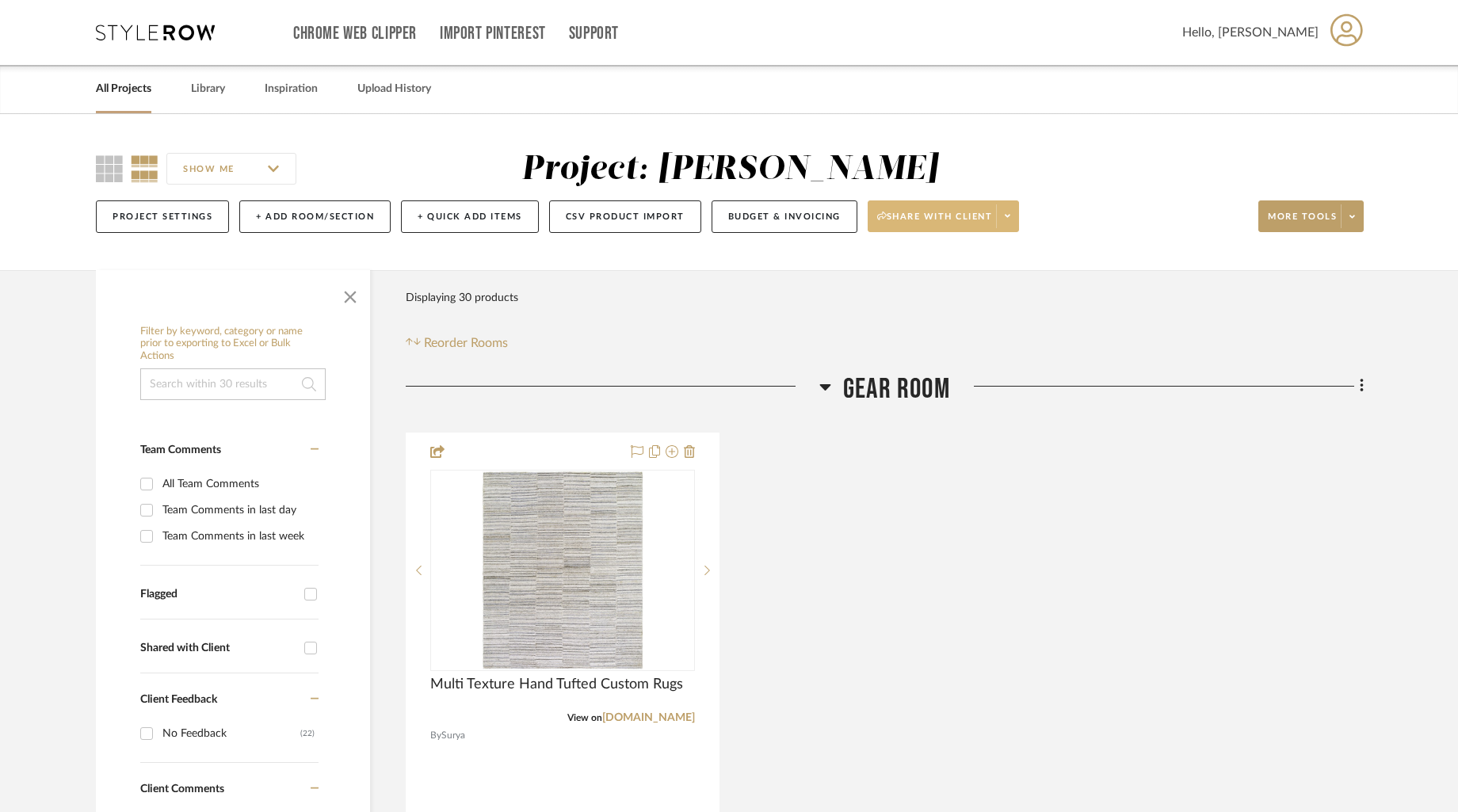
click at [1011, 219] on icon at bounding box center [1007, 215] width 6 height 9
click at [963, 266] on span "Preview Client Dashboard" at bounding box center [950, 261] width 136 height 13
click at [1006, 223] on span at bounding box center [1007, 216] width 22 height 24
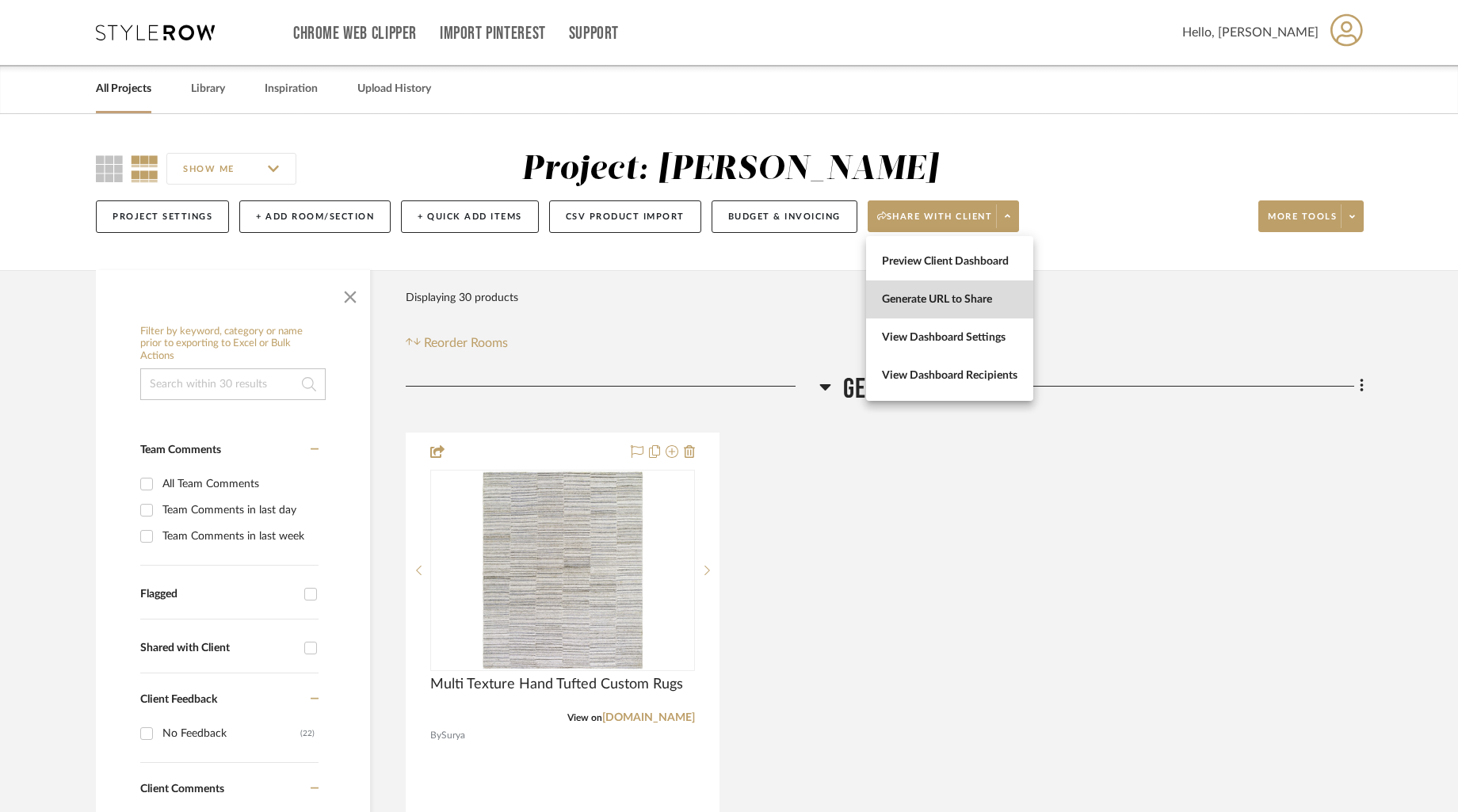
click at [970, 293] on span "Generate URL to Share" at bounding box center [950, 300] width 136 height 13
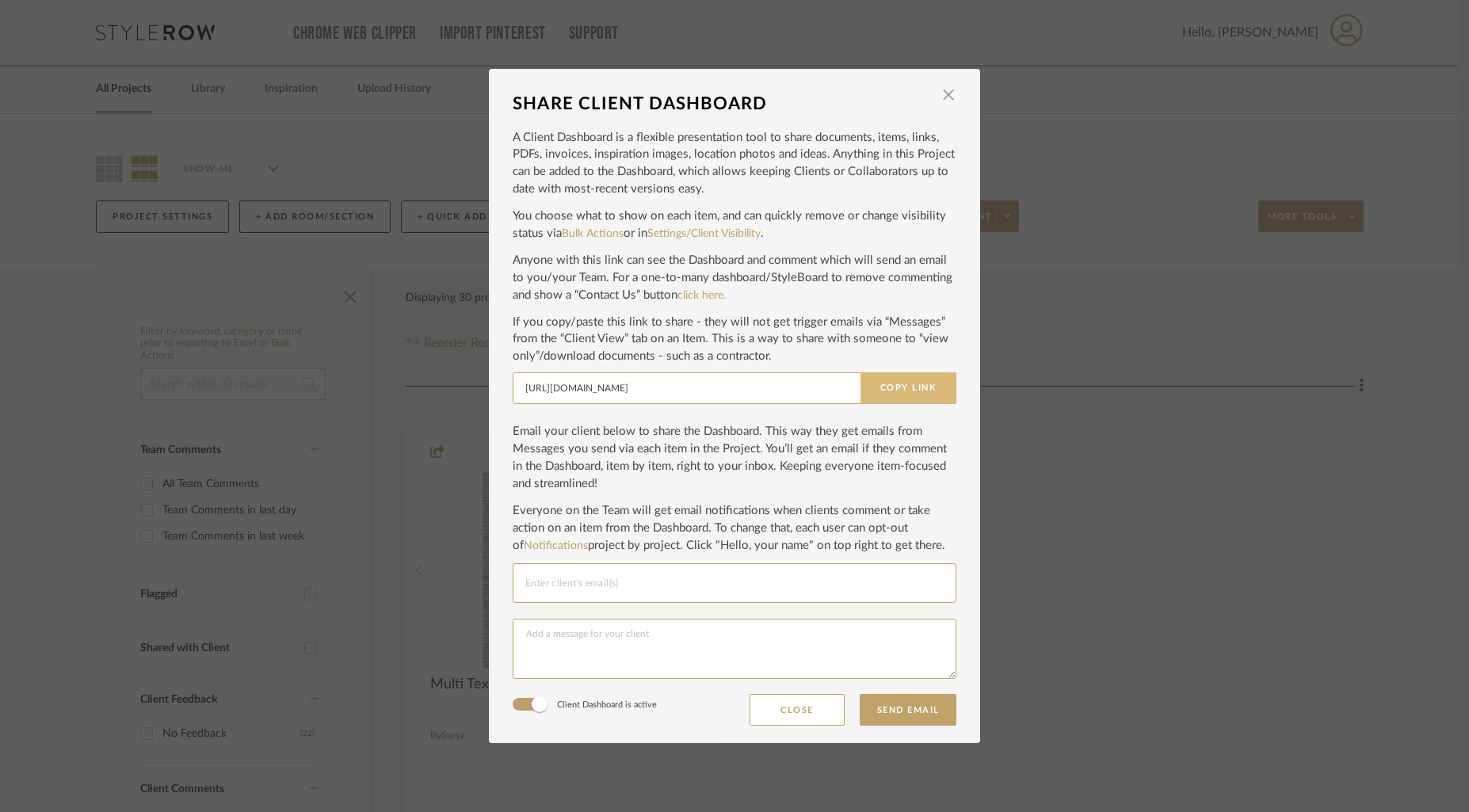
click at [898, 385] on button "Copy Link" at bounding box center [908, 388] width 96 height 32
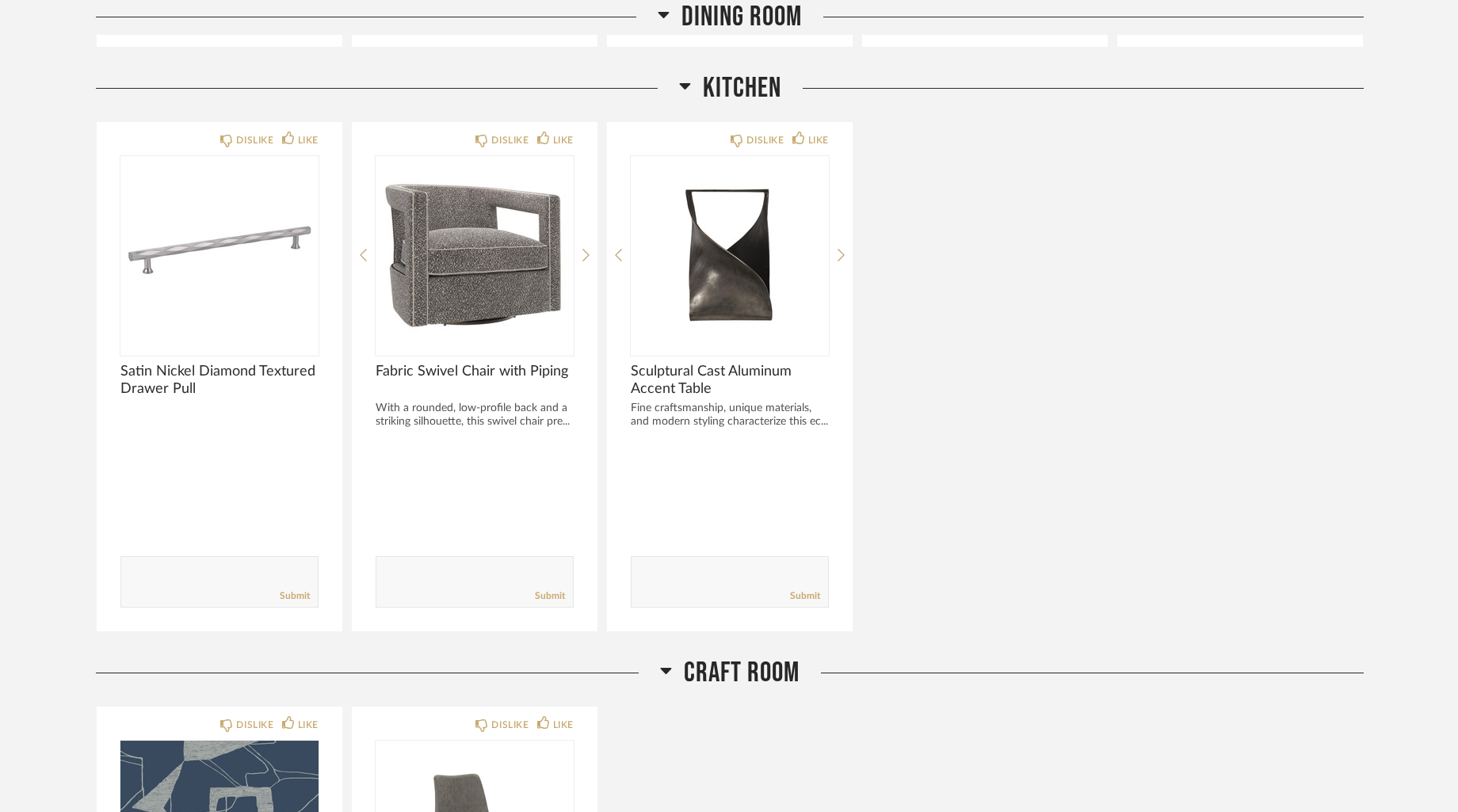
scroll to position [1922, 0]
